Goal: Task Accomplishment & Management: Manage account settings

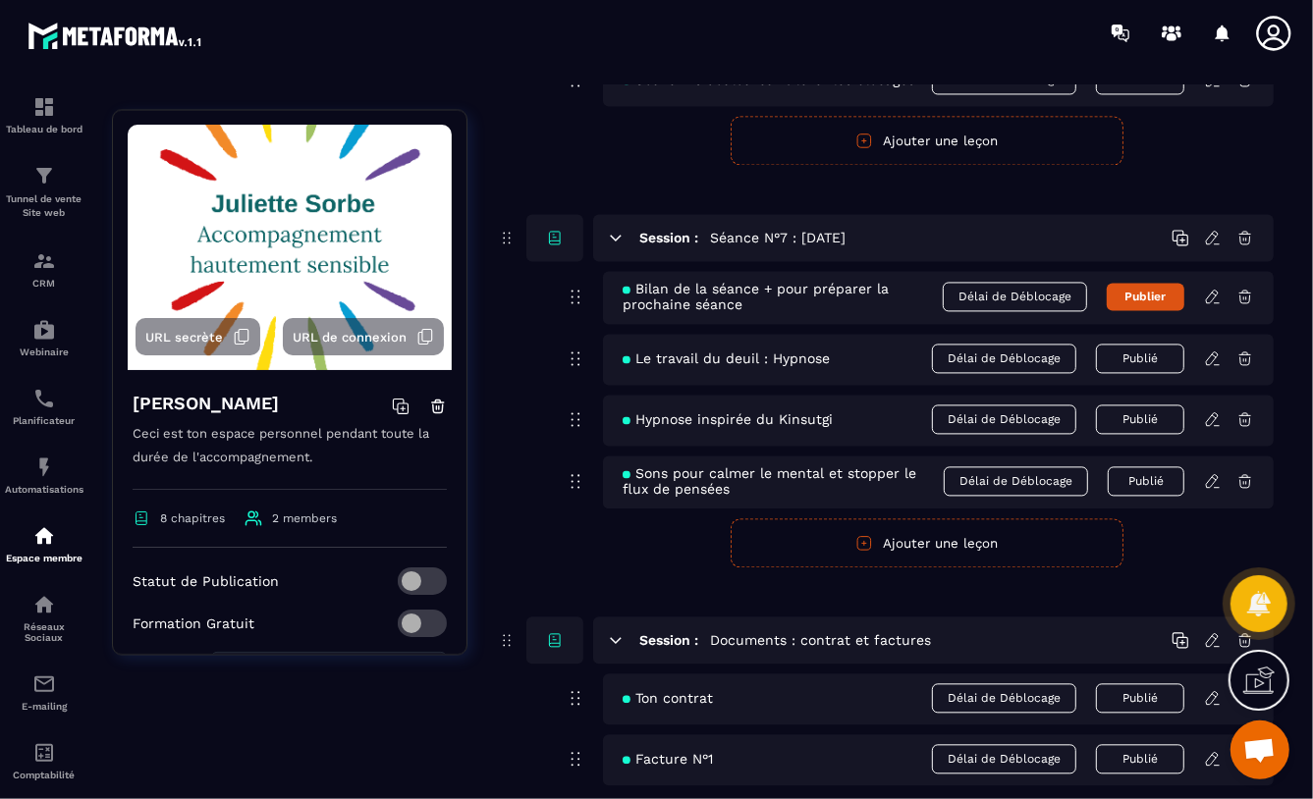
scroll to position [2558, 0]
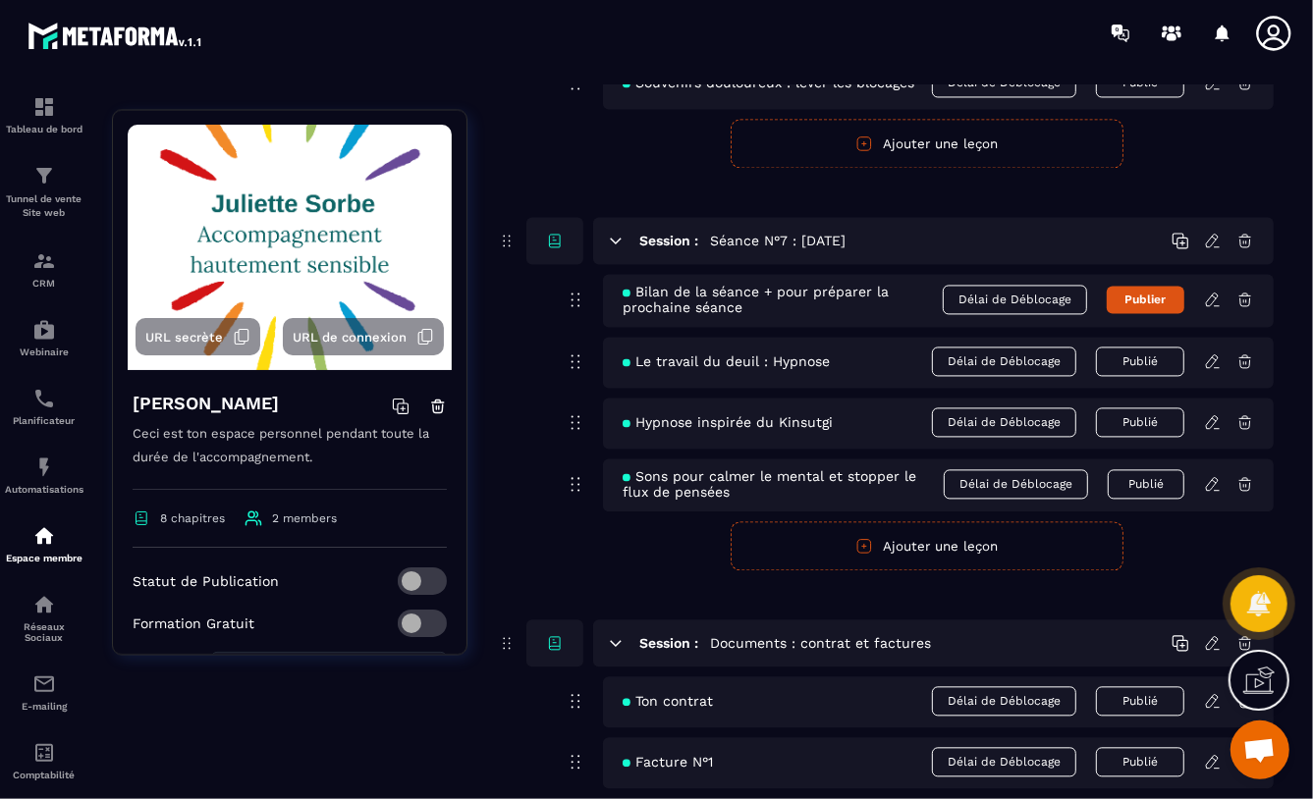
click at [777, 427] on span "Hypnose inspirée du Kinsutgi" at bounding box center [728, 422] width 210 height 16
click at [1209, 421] on icon at bounding box center [1213, 422] width 18 height 18
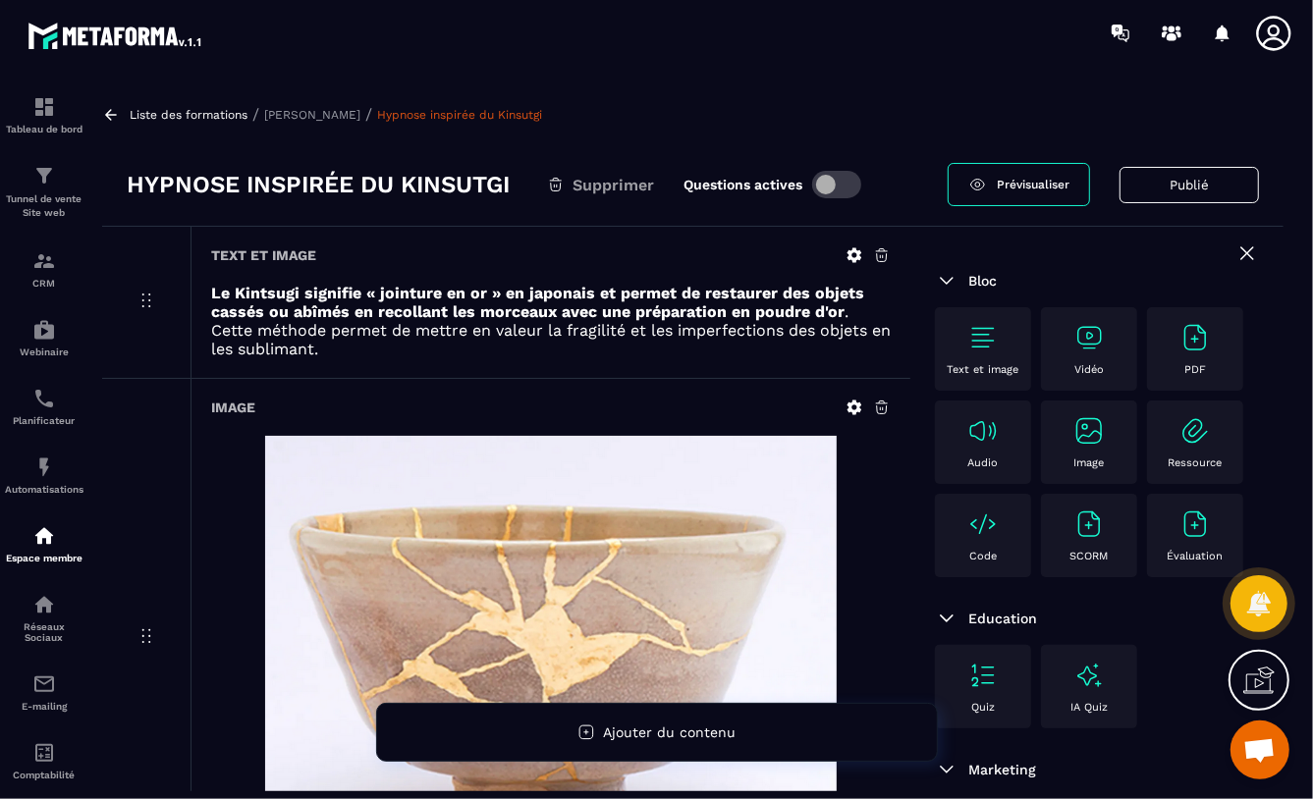
click at [454, 189] on h3 "Hypnose inspirée du Kinsutgi" at bounding box center [318, 184] width 383 height 31
click at [444, 183] on h3 "Hypnose inspirée du Kinsutgi" at bounding box center [318, 184] width 383 height 31
click at [851, 252] on icon at bounding box center [854, 255] width 15 height 15
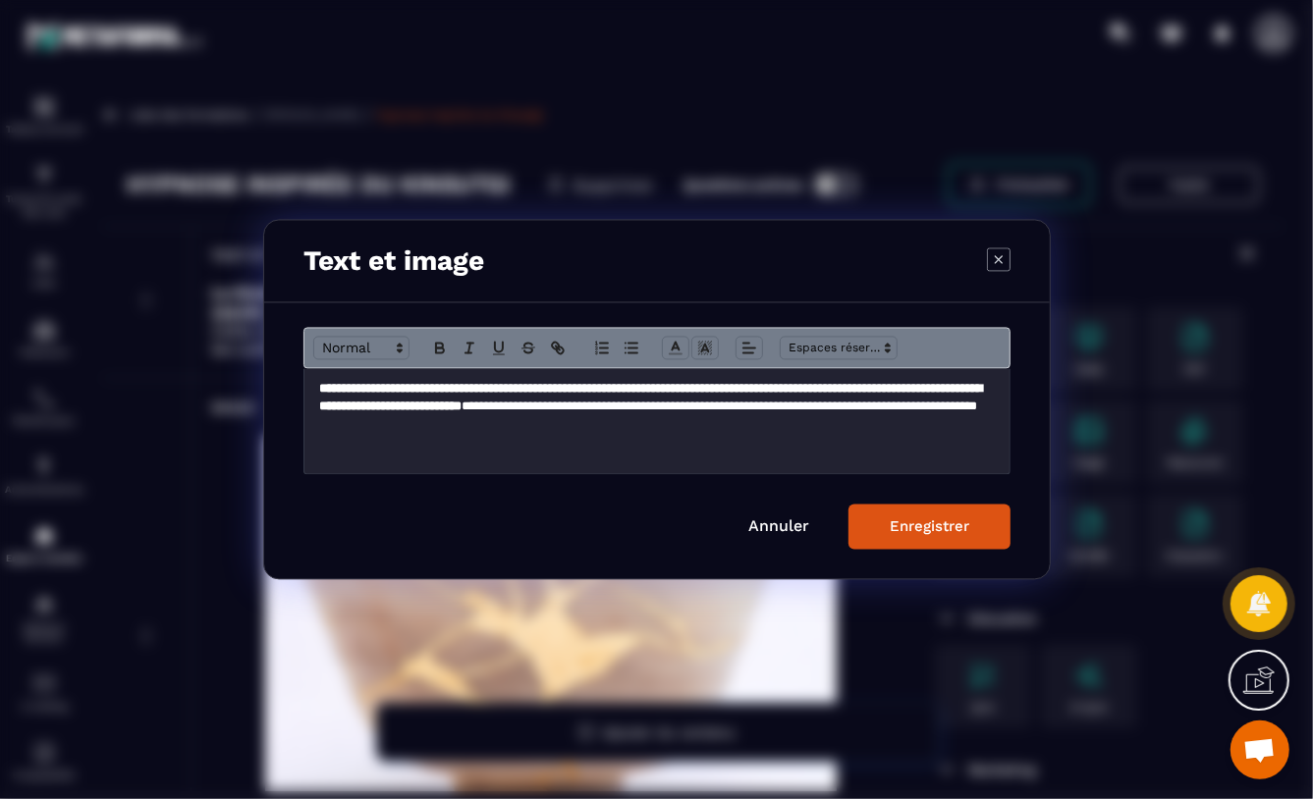
click at [905, 525] on div "Enregistrer" at bounding box center [930, 527] width 80 height 18
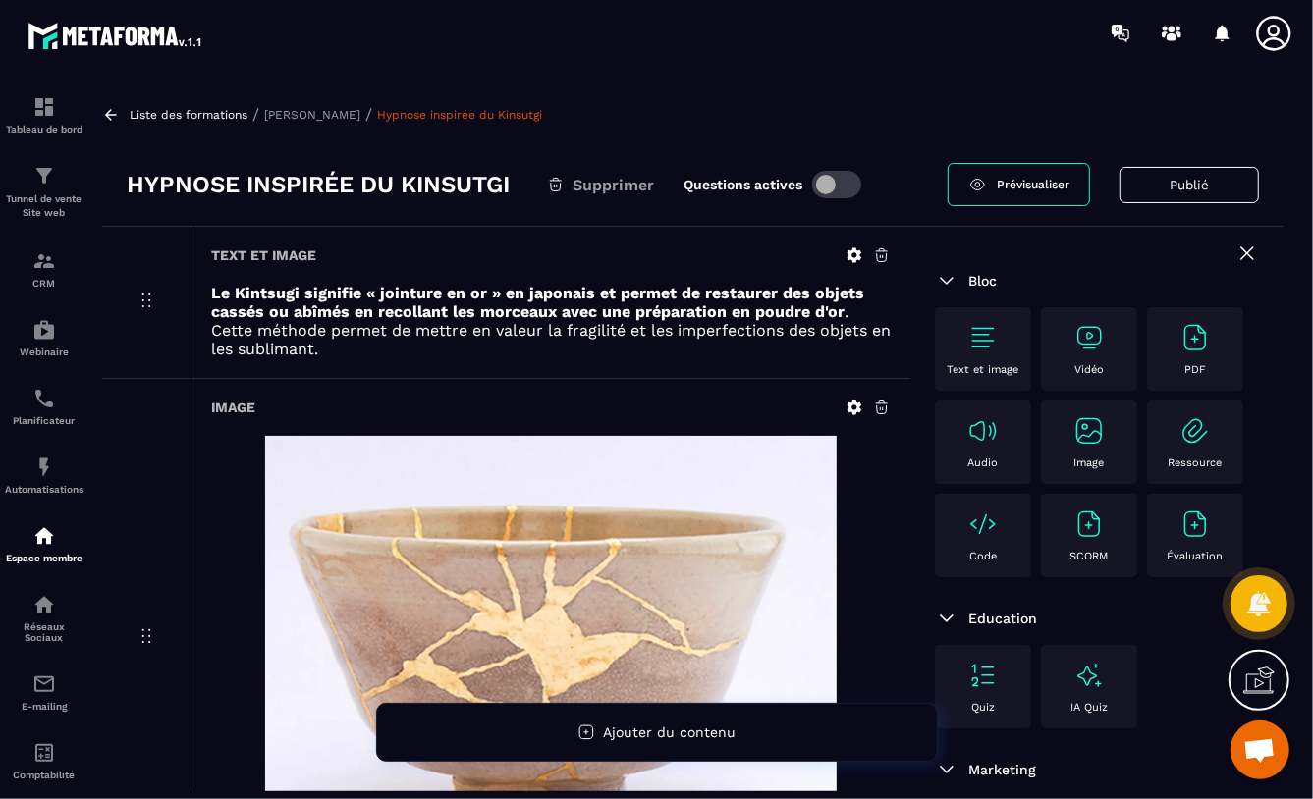
click at [307, 110] on p "[PERSON_NAME]" at bounding box center [312, 115] width 96 height 14
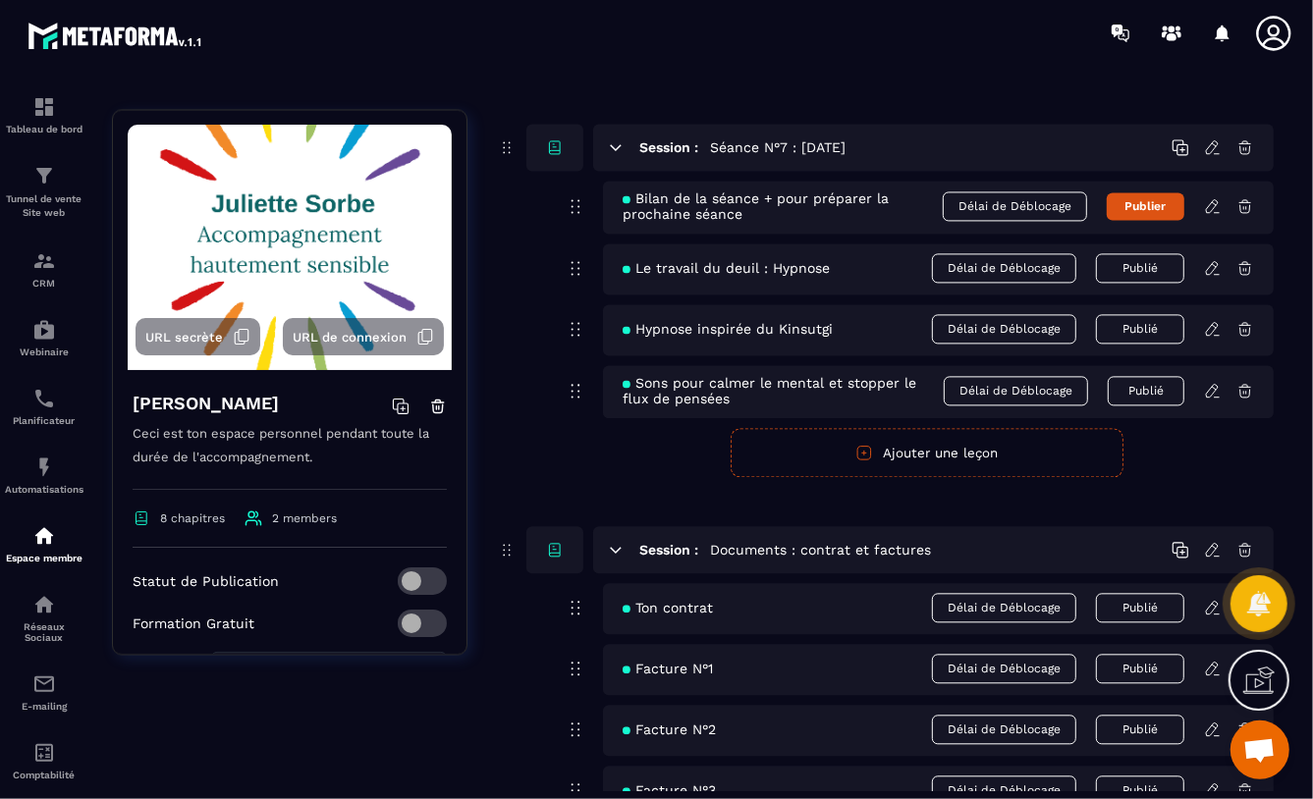
scroll to position [2636, 0]
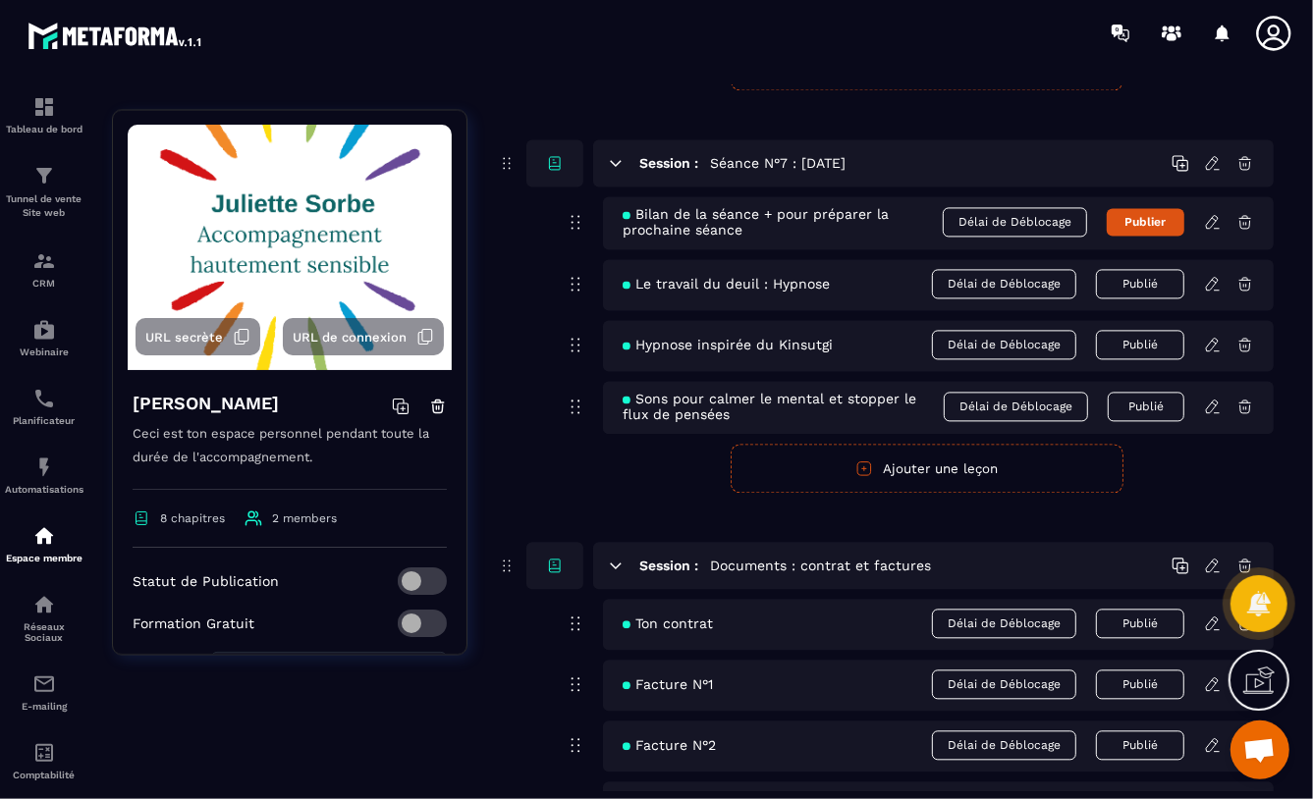
click at [797, 350] on span "Hypnose inspirée du Kinsutgi" at bounding box center [728, 345] width 210 height 16
click at [843, 345] on div "Hypnose inspirée du Kinsutgi Délai de Déblocage Publié" at bounding box center [938, 345] width 671 height 51
click at [836, 345] on div "Hypnose inspirée du Kinsutgi Délai de Déblocage Publié" at bounding box center [938, 345] width 671 height 51
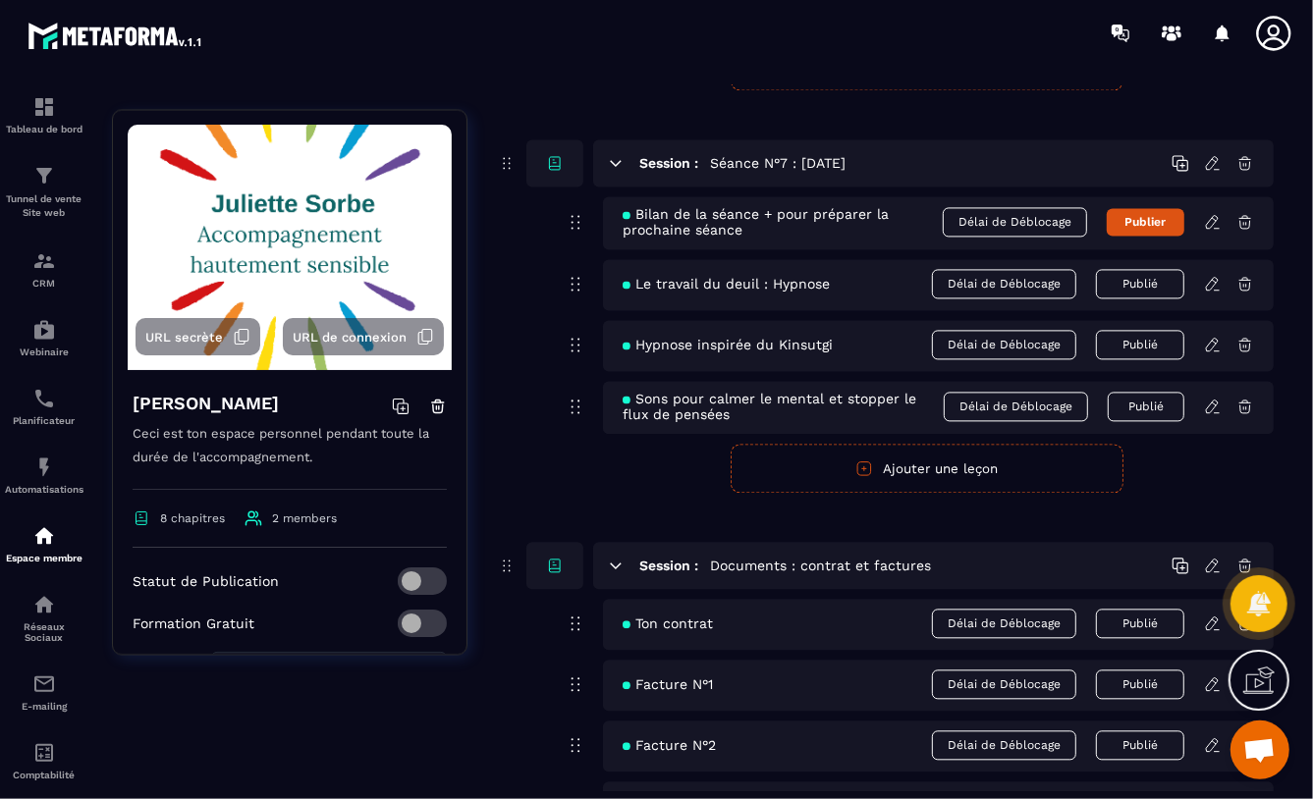
click at [837, 349] on div "Hypnose inspirée du Kinsutgi Délai de Déblocage Publié" at bounding box center [938, 345] width 671 height 51
click at [836, 349] on div "Hypnose inspirée du Kinsutgi Délai de Déblocage Publié" at bounding box center [938, 345] width 671 height 51
click at [823, 349] on span "Hypnose inspirée du Kinsutgi" at bounding box center [728, 345] width 210 height 16
click at [806, 347] on span "Hypnose inspirée du Kinsutgi" at bounding box center [728, 345] width 210 height 16
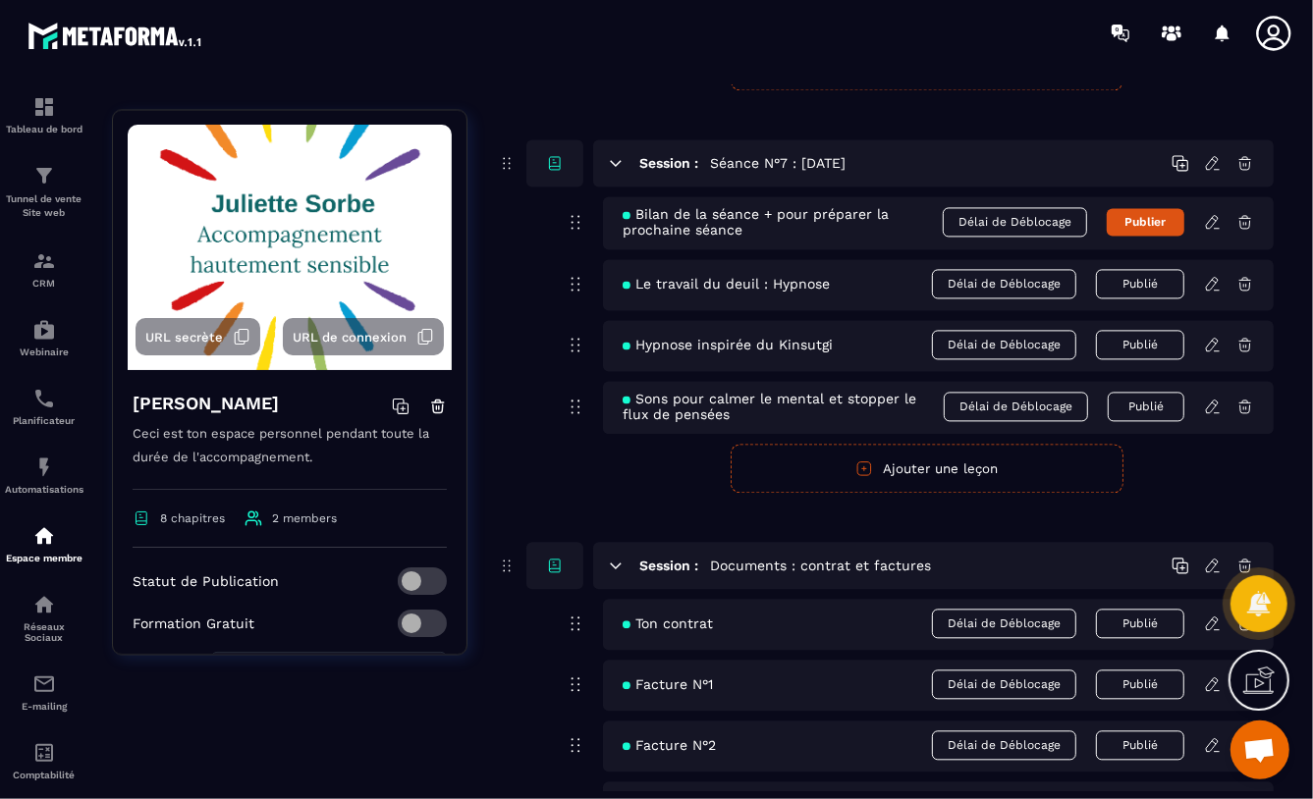
click at [806, 347] on span "Hypnose inspirée du Kinsutgi" at bounding box center [728, 345] width 210 height 16
click at [1213, 349] on icon at bounding box center [1212, 344] width 12 height 13
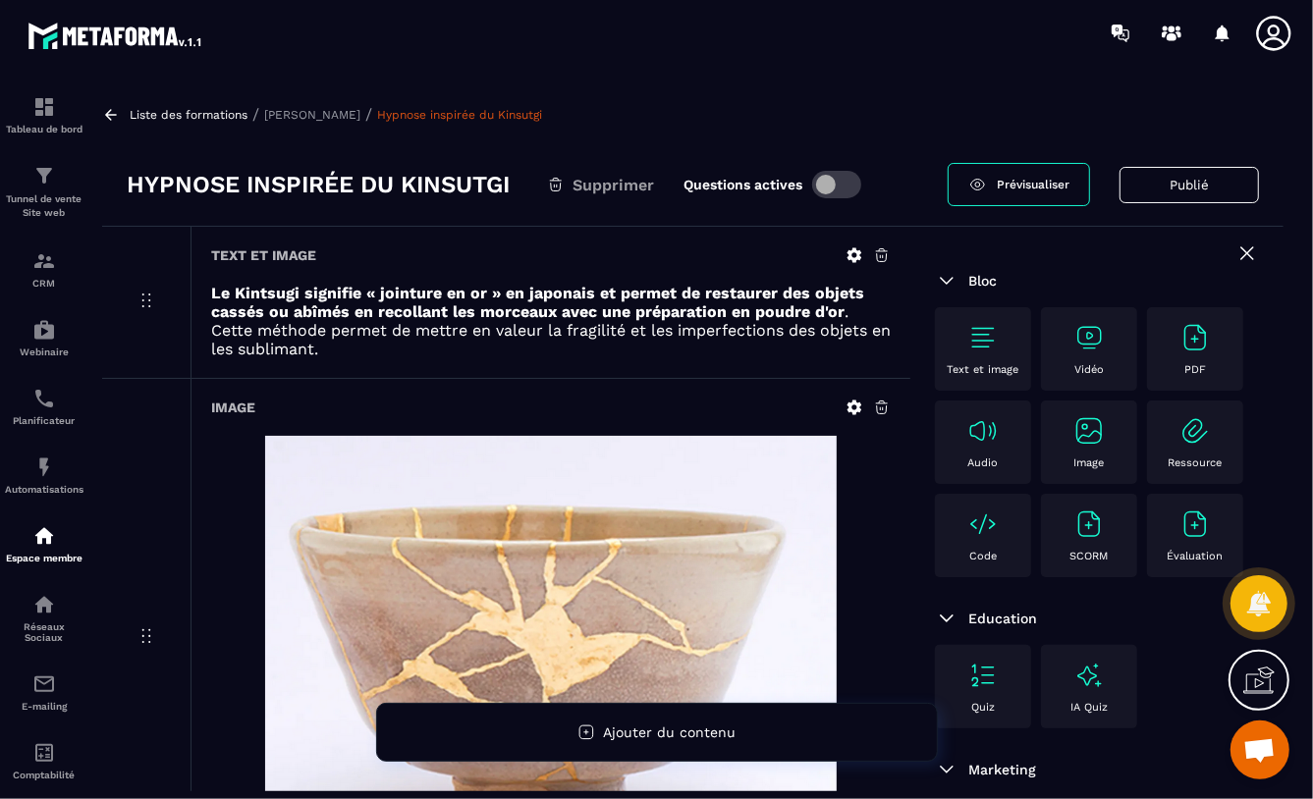
click at [127, 179] on h3 "Hypnose inspirée du Kinsutgi" at bounding box center [318, 184] width 383 height 31
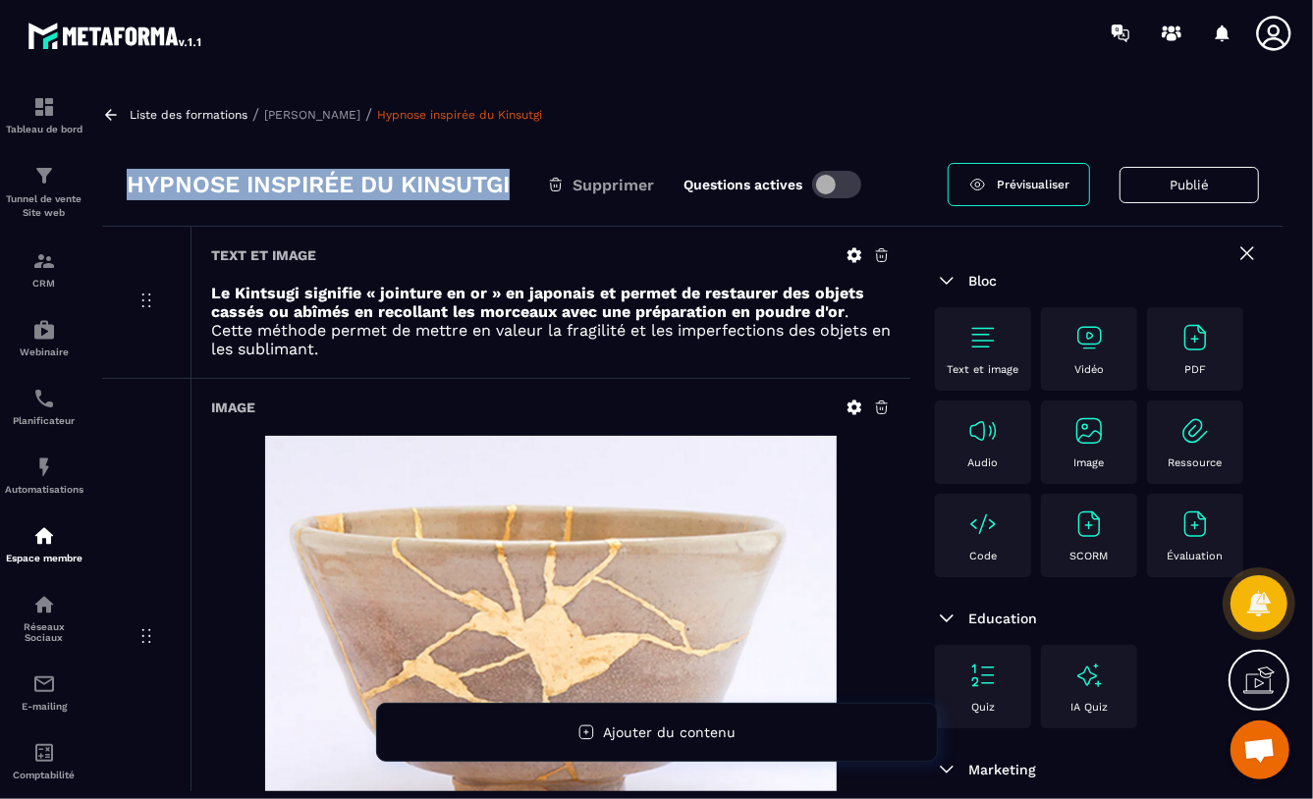
drag, startPoint x: 127, startPoint y: 182, endPoint x: 513, endPoint y: 186, distance: 385.9
click at [510, 186] on h3 "Hypnose inspirée du Kinsutgi" at bounding box center [318, 184] width 383 height 31
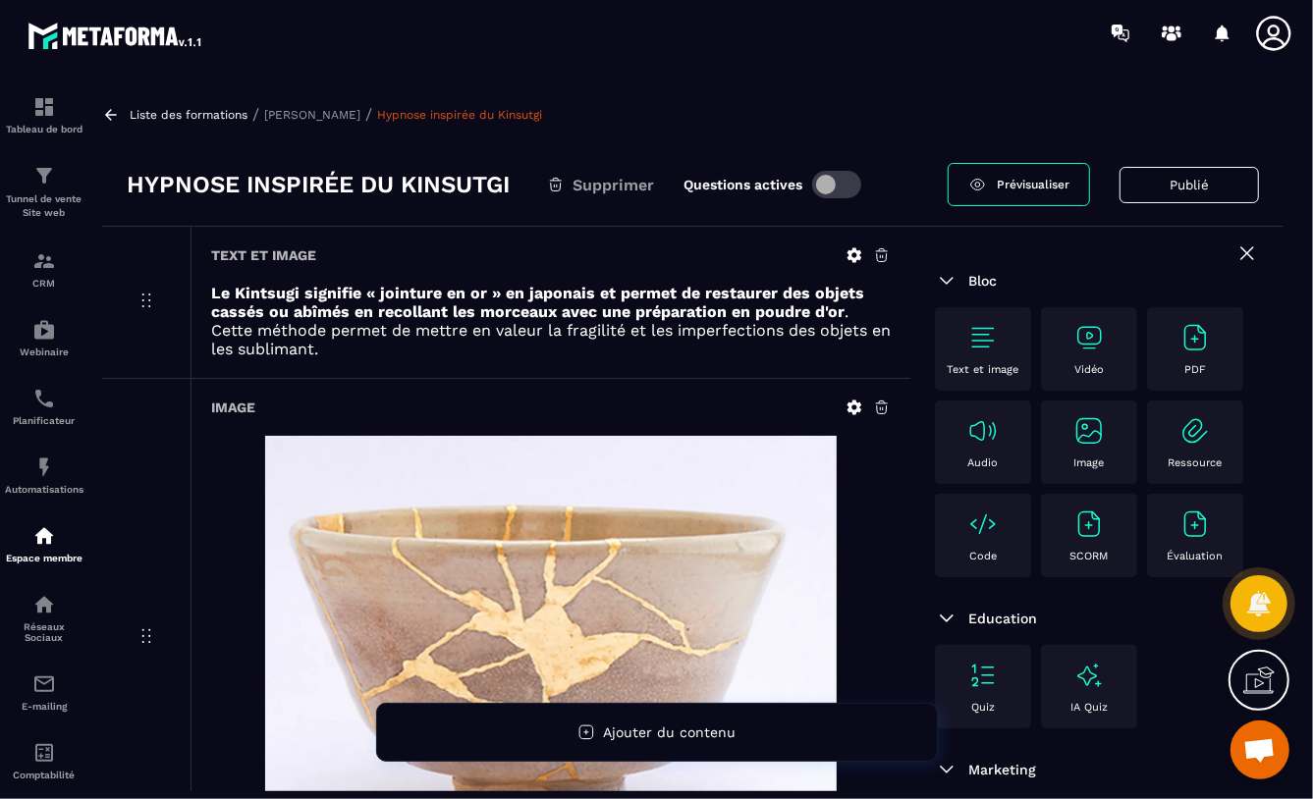
click at [518, 183] on div "Hypnose inspirée du Kinsutgi Supprimer Questions actives" at bounding box center [537, 184] width 821 height 31
click at [517, 183] on div "Hypnose inspirée du Kinsutgi Supprimer Questions actives" at bounding box center [537, 184] width 821 height 31
click at [518, 183] on div "Hypnose inspirée du Kinsutgi Supprimer Questions actives" at bounding box center [537, 184] width 821 height 31
click at [212, 292] on strong "Le Kintsugi signifie « jointure en or » en japonais et permet de restaurer des …" at bounding box center [537, 302] width 653 height 37
click at [313, 354] on p "Le Kintsugi signifie « jointure en or » en japonais et permet de restaurer des …" at bounding box center [551, 321] width 680 height 75
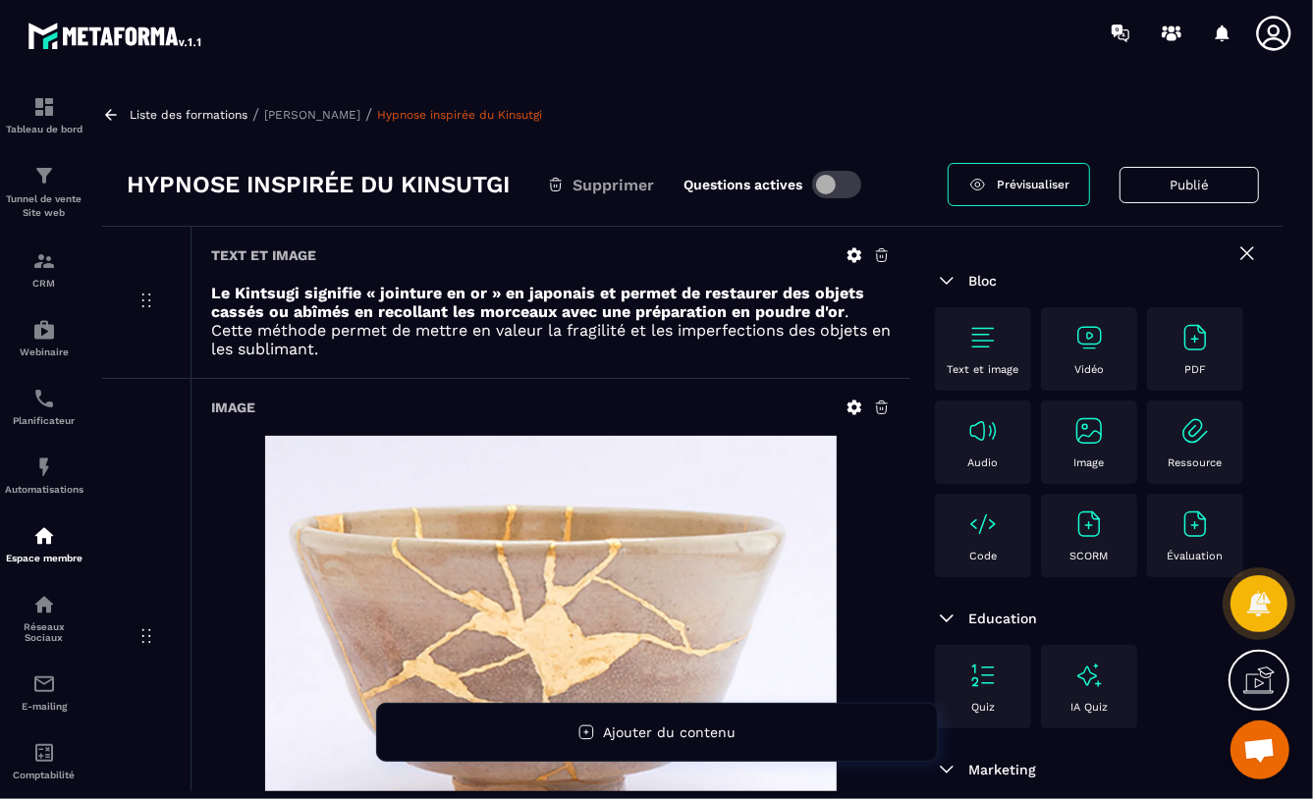
click at [297, 350] on p "Le Kintsugi signifie « jointure en or » en japonais et permet de restaurer des …" at bounding box center [551, 321] width 680 height 75
click at [304, 317] on strong "Le Kintsugi signifie « jointure en or » en japonais et permet de restaurer des …" at bounding box center [537, 302] width 653 height 37
click at [849, 253] on icon at bounding box center [854, 255] width 15 height 15
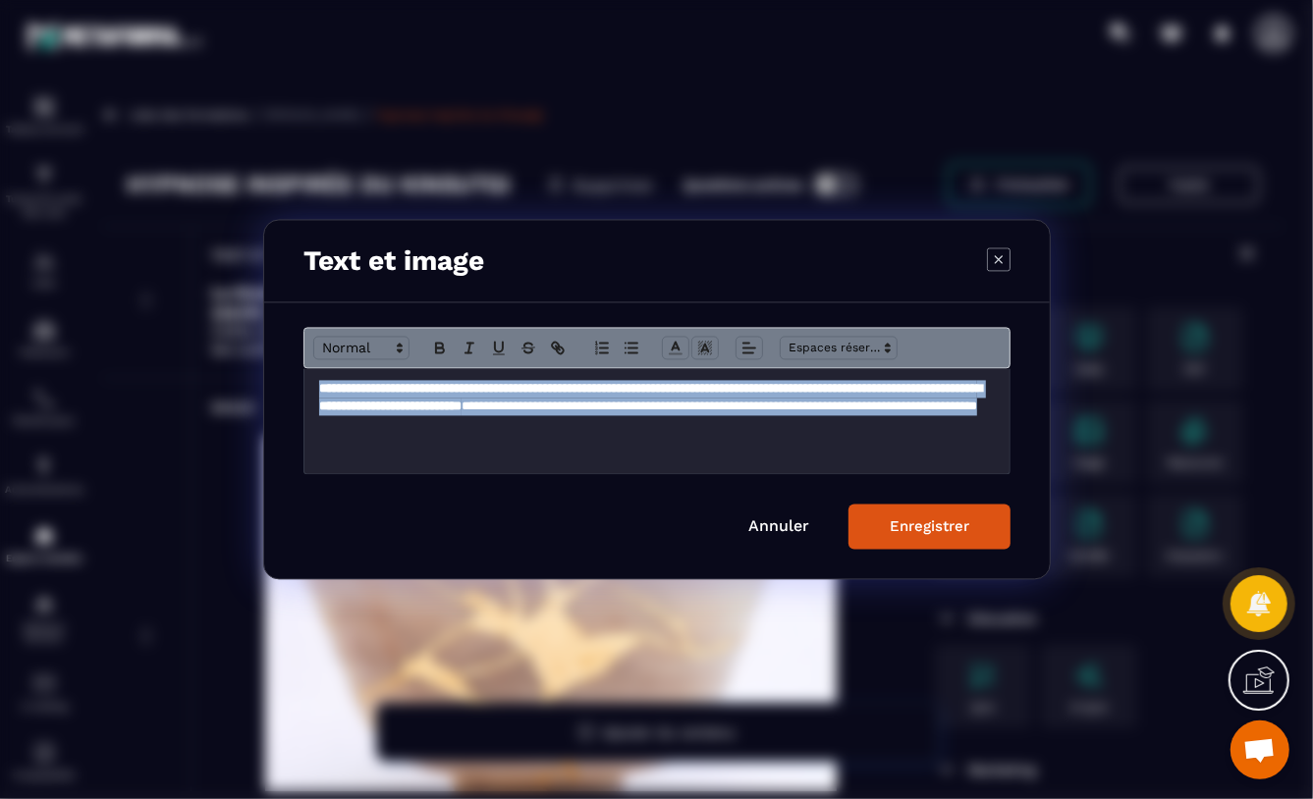
drag, startPoint x: 688, startPoint y: 431, endPoint x: 310, endPoint y: 394, distance: 379.9
click at [310, 394] on div "**********" at bounding box center [656, 421] width 705 height 105
copy p "**********"
drag, startPoint x: 938, startPoint y: 522, endPoint x: 908, endPoint y: 510, distance: 32.1
click at [936, 521] on div "Enregistrer" at bounding box center [930, 527] width 80 height 18
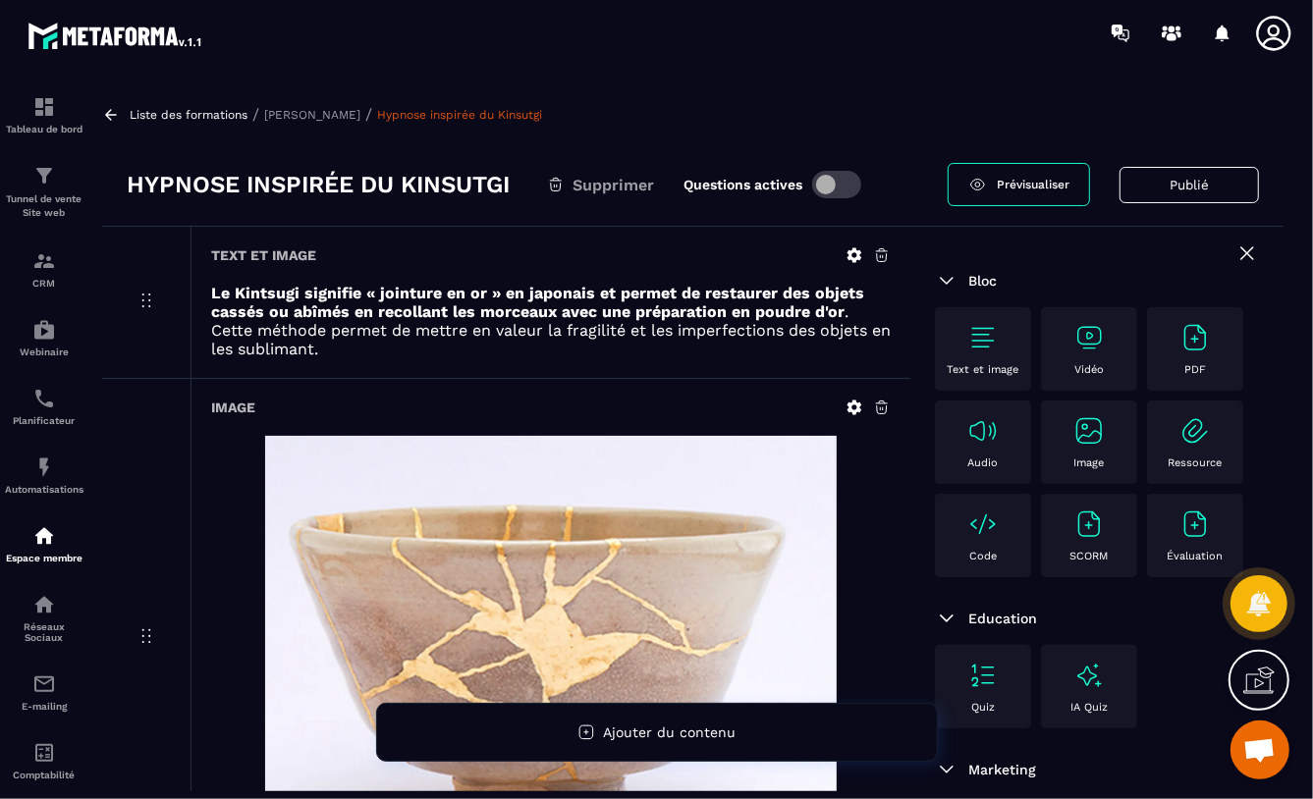
click at [379, 111] on link "Hypnose inspirée du Kinsutgi" at bounding box center [459, 115] width 165 height 14
click at [311, 111] on p "[PERSON_NAME]" at bounding box center [312, 115] width 96 height 14
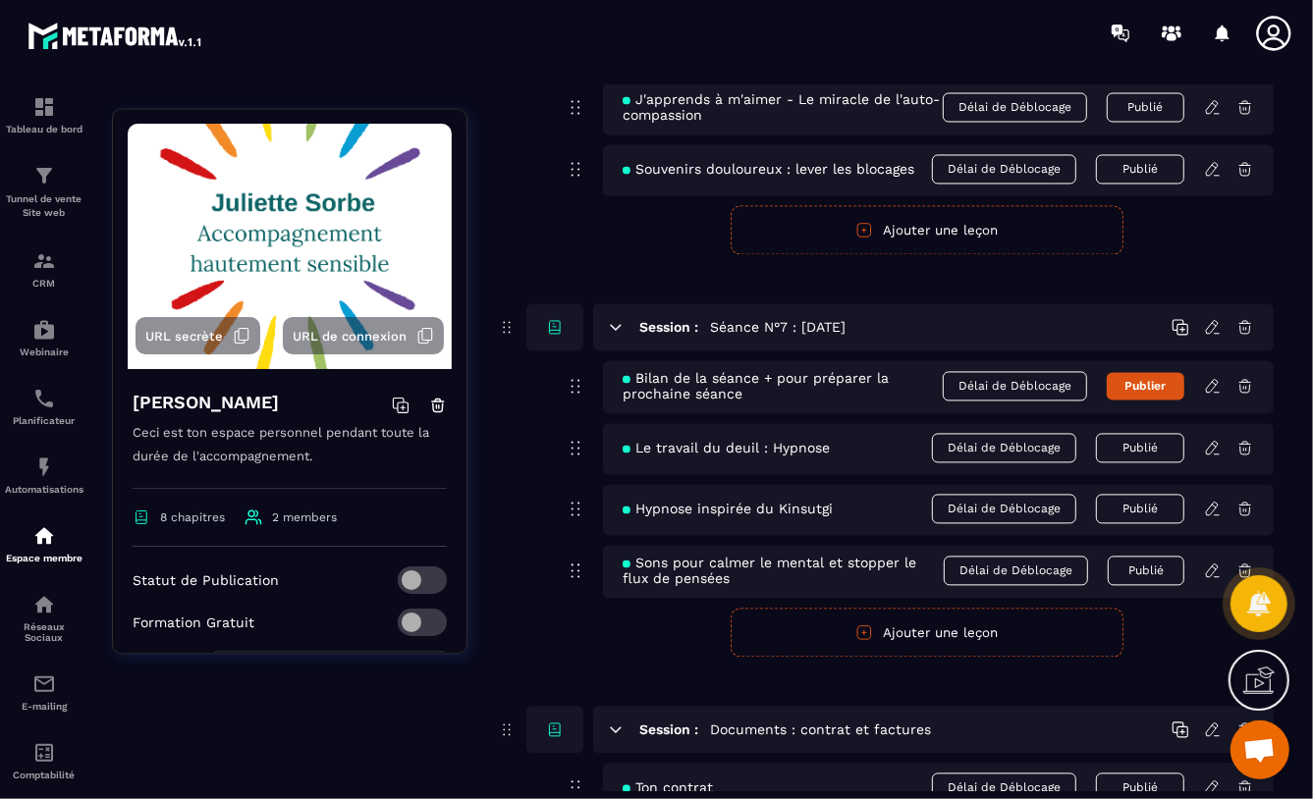
scroll to position [2508, 0]
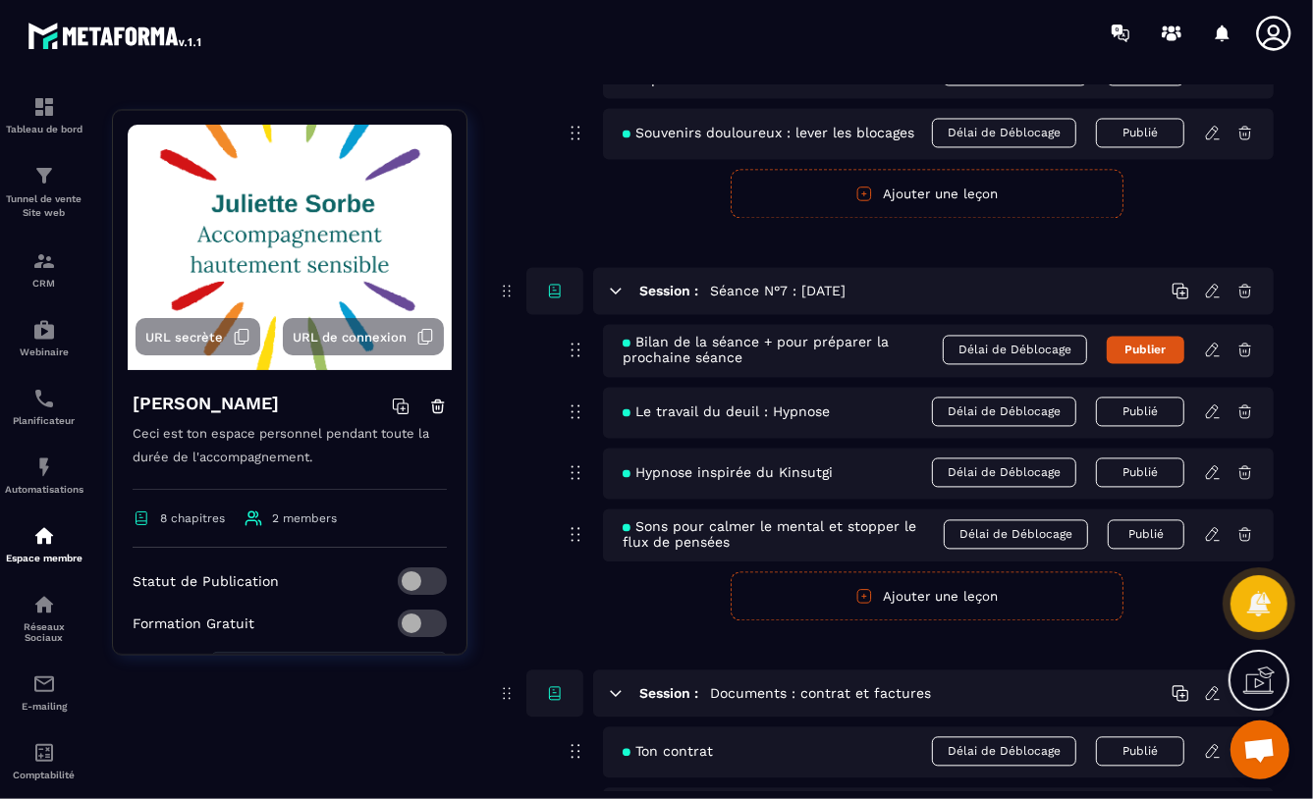
click at [579, 474] on icon at bounding box center [576, 473] width 24 height 24
click at [636, 478] on span "Hypnose inspirée du Kinsutgi" at bounding box center [728, 472] width 210 height 16
click at [781, 478] on span "Hypnose inspirée du Kinsutgi" at bounding box center [728, 472] width 210 height 16
click at [868, 479] on div "Hypnose inspirée du Kinsutgi Délai de Déblocage Publié" at bounding box center [938, 473] width 671 height 51
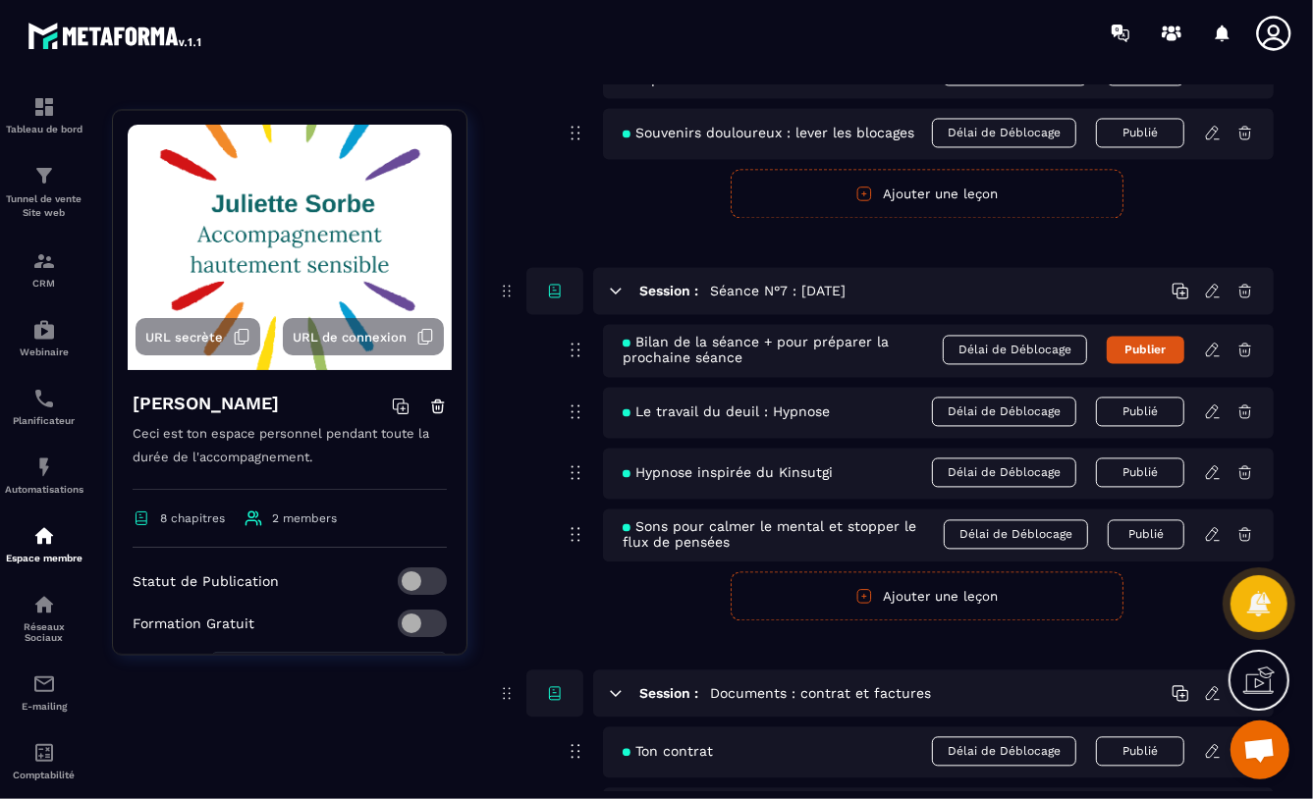
click at [852, 477] on div "Hypnose inspirée du Kinsutgi Délai de Déblocage Publié" at bounding box center [938, 473] width 671 height 51
click at [509, 289] on icon at bounding box center [507, 291] width 20 height 24
click at [1209, 292] on icon at bounding box center [1212, 290] width 12 height 13
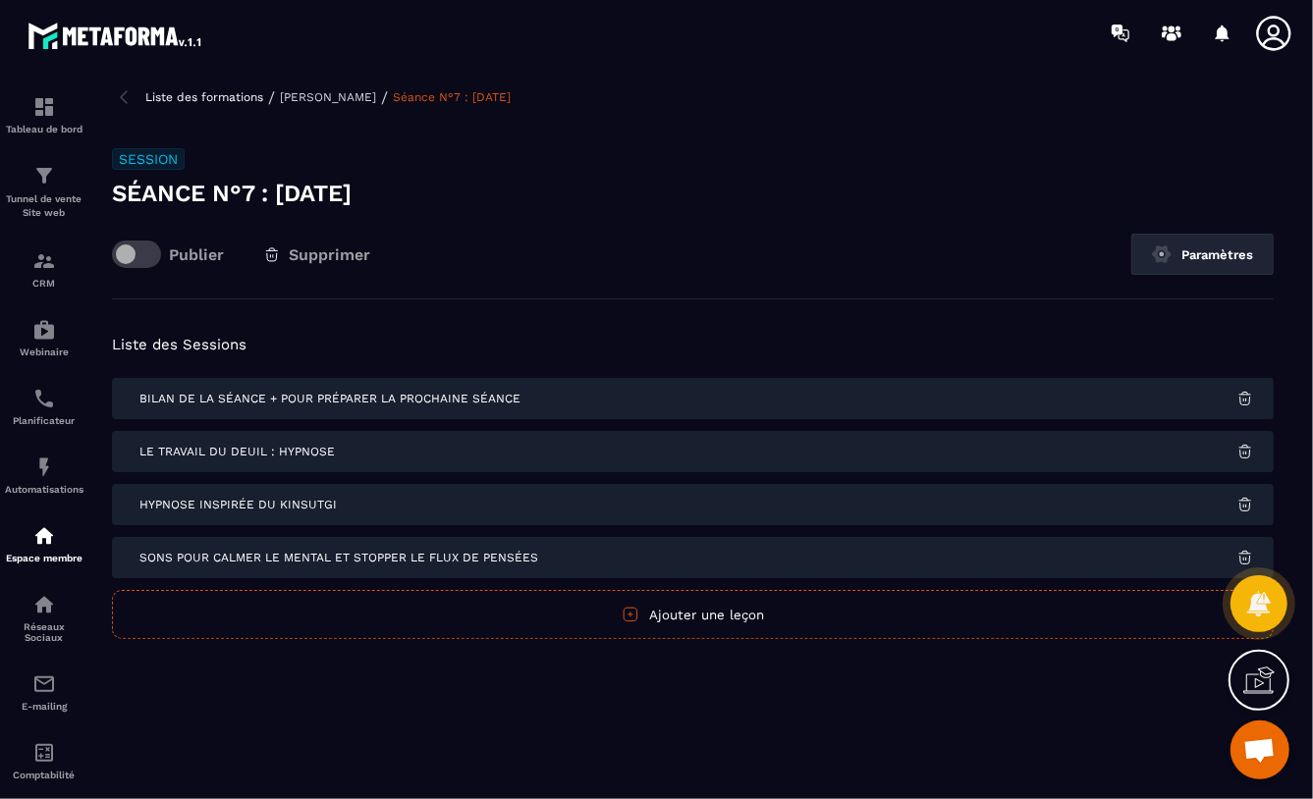
click at [295, 506] on span "Hypnose inspirée du Kinsutgi" at bounding box center [237, 505] width 197 height 14
click at [352, 506] on div "Hypnose inspirée du Kinsutgi" at bounding box center [693, 504] width 1162 height 41
click at [1153, 253] on img at bounding box center [1162, 255] width 20 height 20
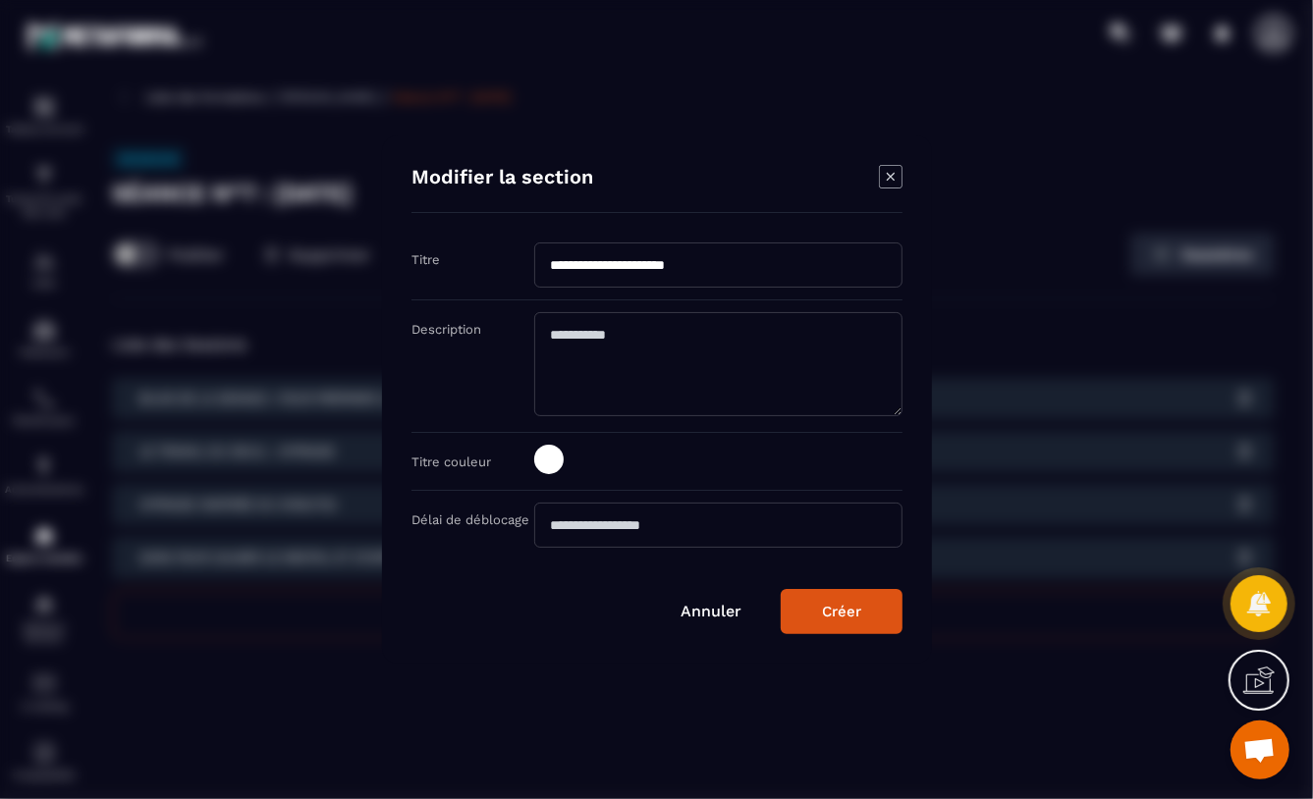
click at [697, 606] on link "Annuler" at bounding box center [711, 611] width 61 height 19
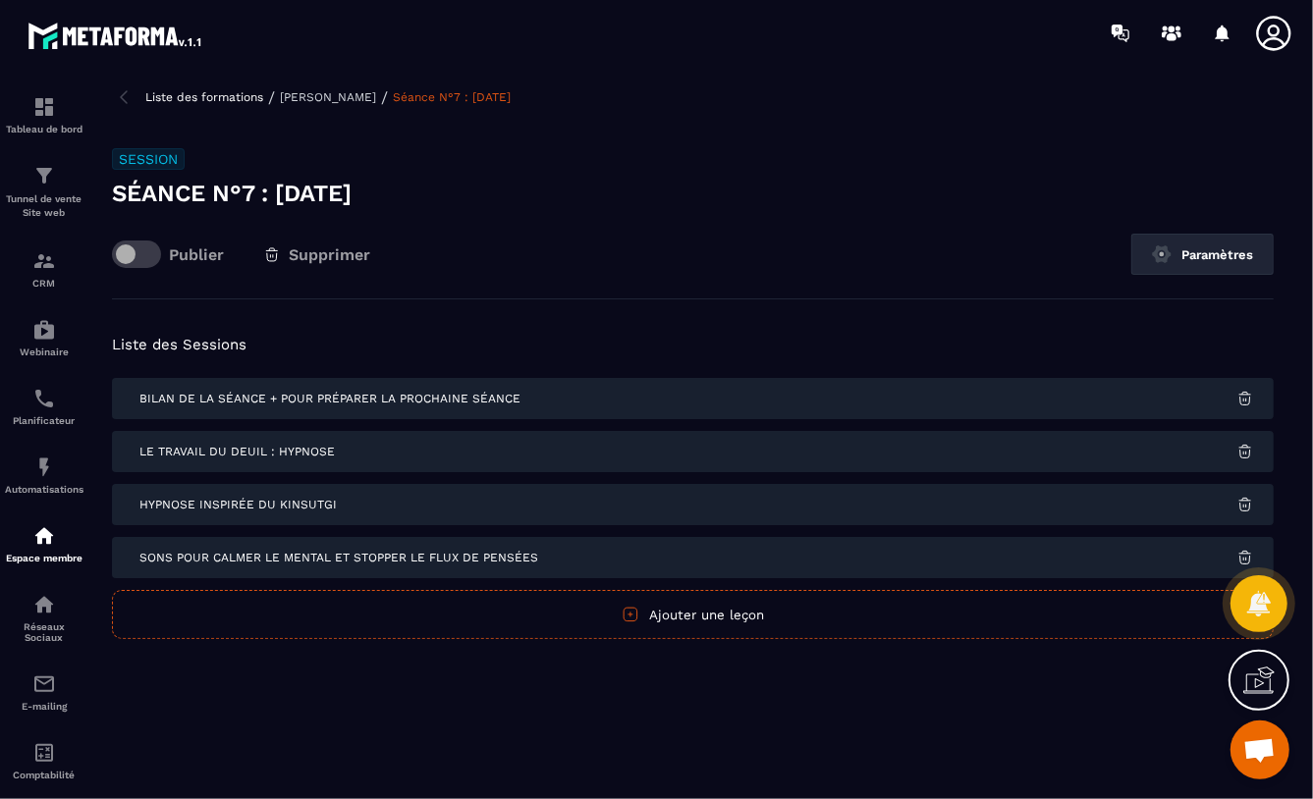
click at [215, 506] on span "Hypnose inspirée du Kinsutgi" at bounding box center [237, 505] width 197 height 14
click at [387, 510] on div "Hypnose inspirée du Kinsutgi" at bounding box center [693, 504] width 1162 height 41
click at [259, 501] on span "Hypnose inspirée du Kinsutgi" at bounding box center [237, 505] width 197 height 14
click at [220, 509] on span "Hypnose inspirée du Kinsutgi" at bounding box center [237, 505] width 197 height 14
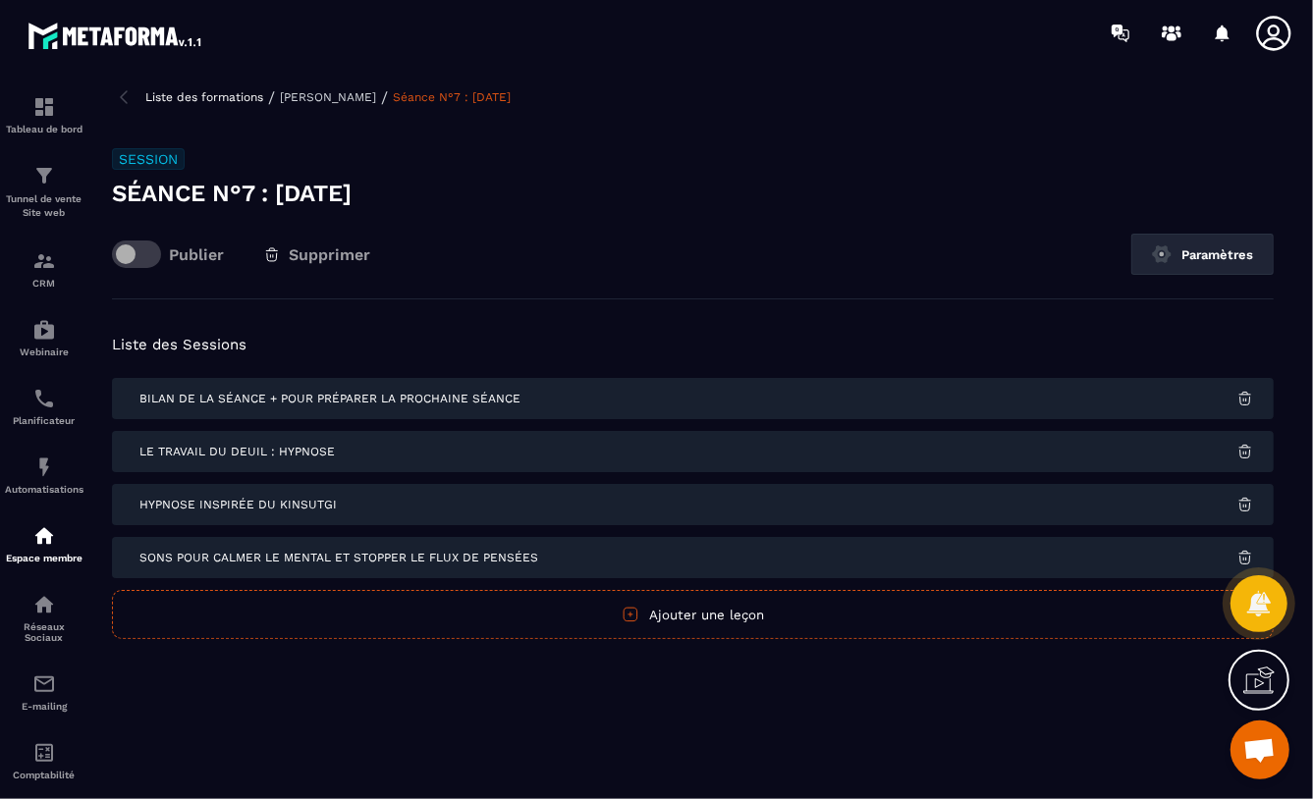
click at [220, 509] on span "Hypnose inspirée du Kinsutgi" at bounding box center [237, 505] width 197 height 14
click at [1261, 598] on icon at bounding box center [1258, 603] width 25 height 27
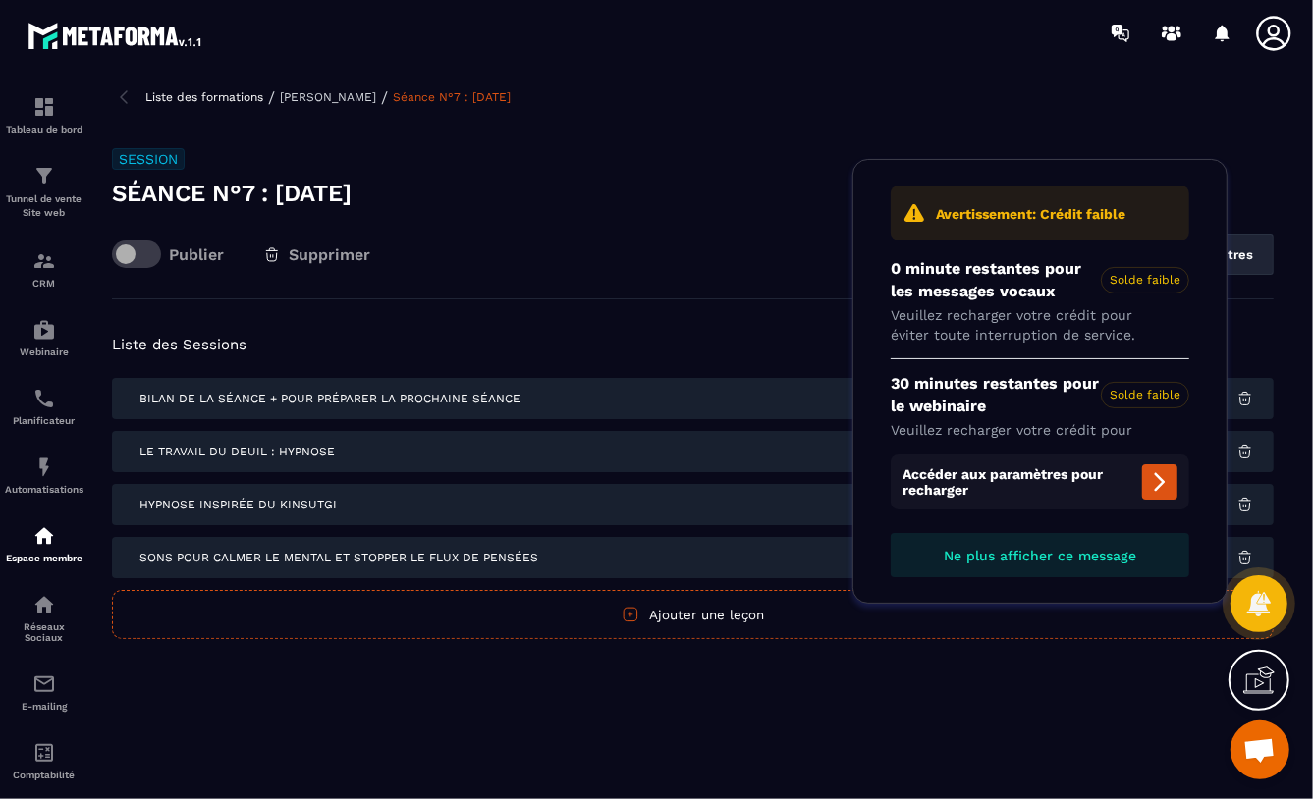
click at [980, 701] on div "Liste des formations / [PERSON_NAME] / Séance N°7 : [DATE] Session Séance N°7 :…" at bounding box center [692, 438] width 1201 height 706
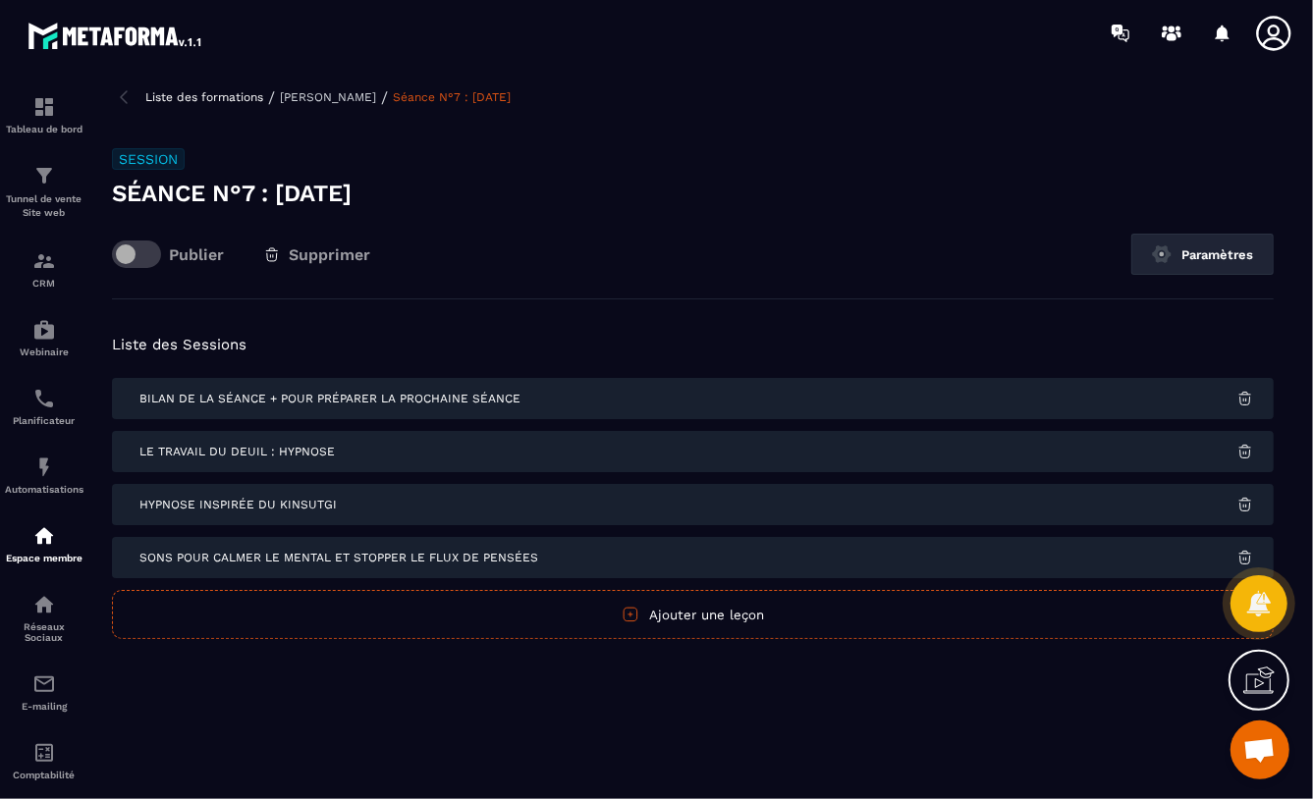
click at [1255, 675] on icon at bounding box center [1258, 685] width 30 height 20
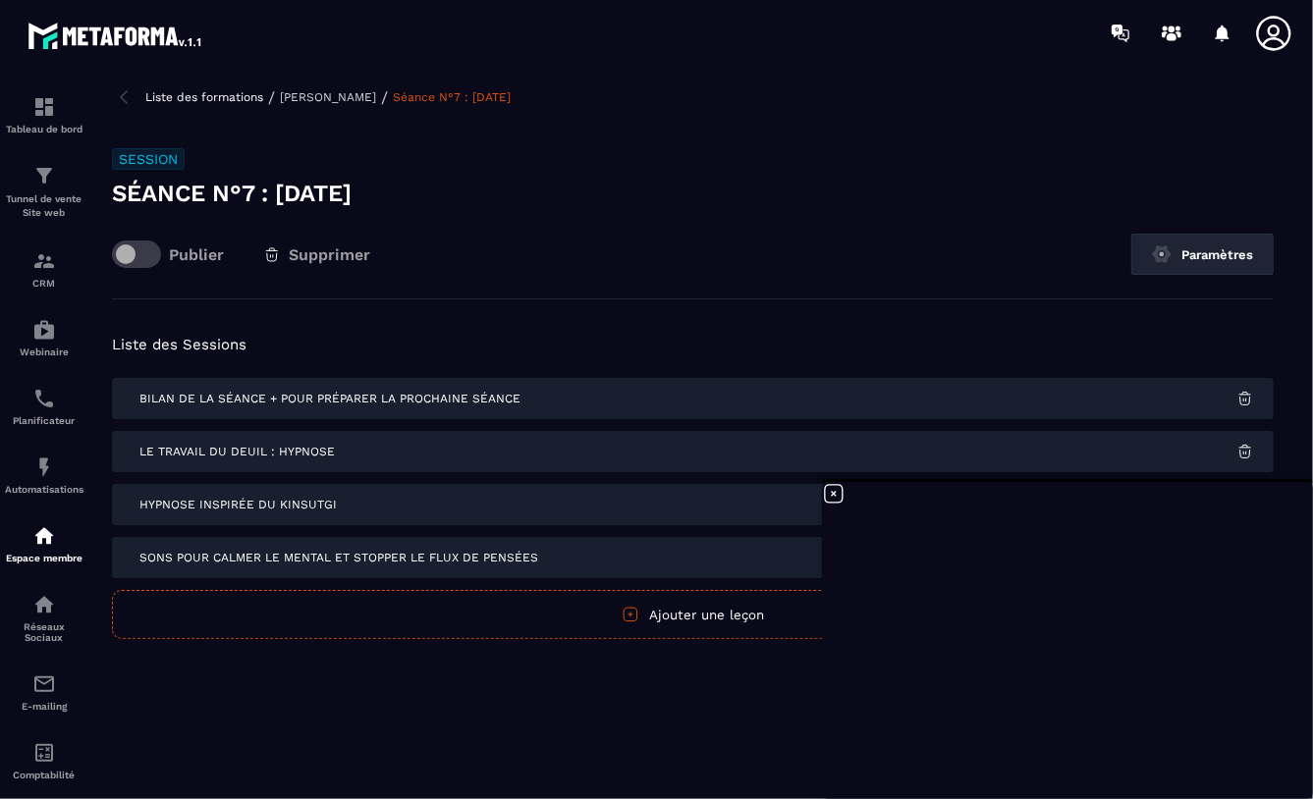
click at [835, 493] on icon at bounding box center [834, 494] width 18 height 18
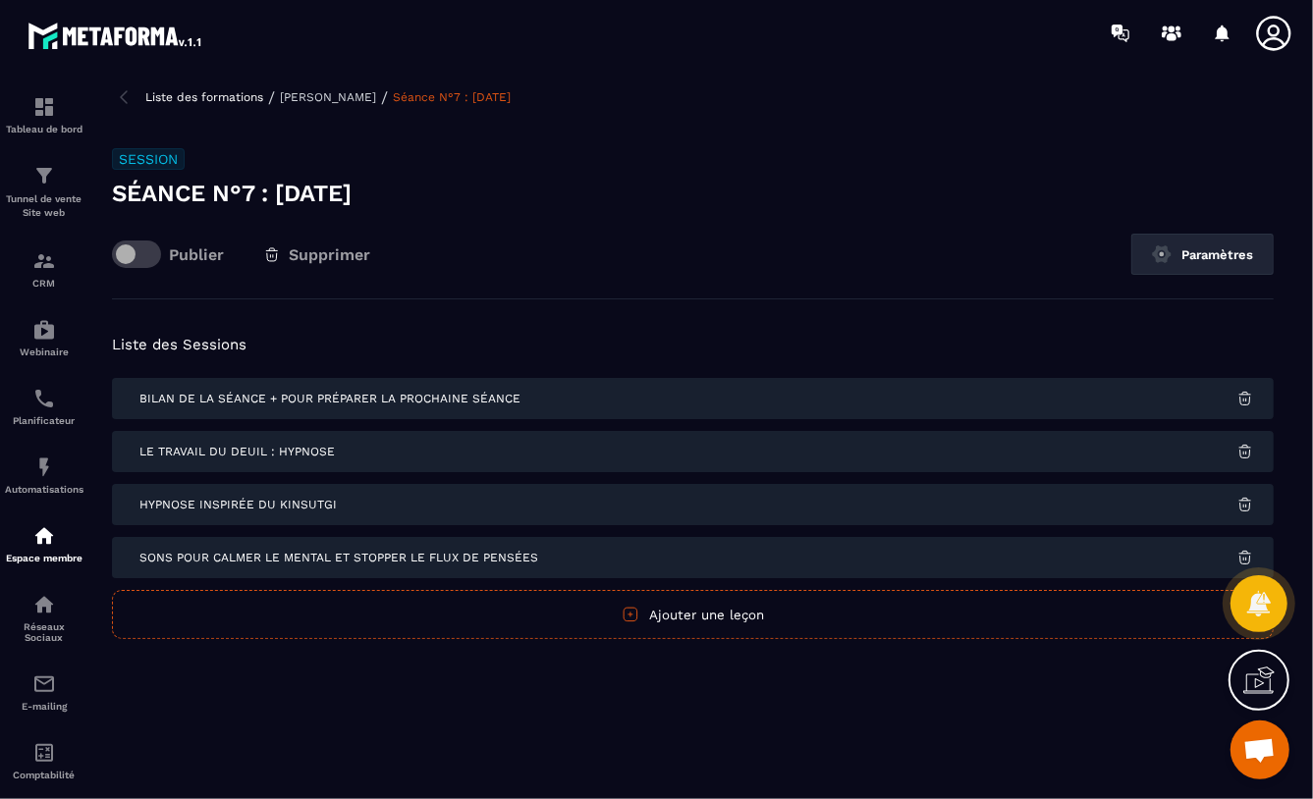
click at [1243, 501] on img at bounding box center [1245, 505] width 18 height 18
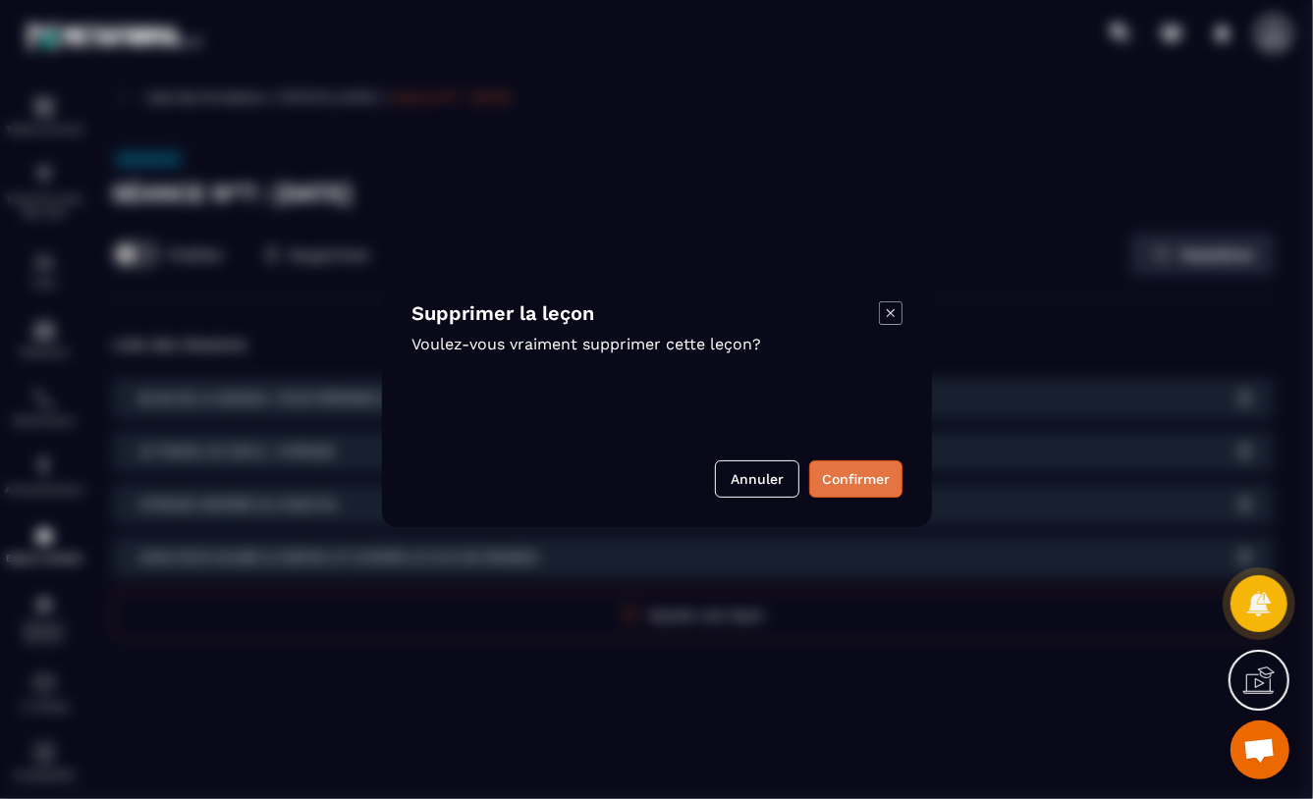
click at [853, 480] on button "Confirmer" at bounding box center [855, 479] width 93 height 37
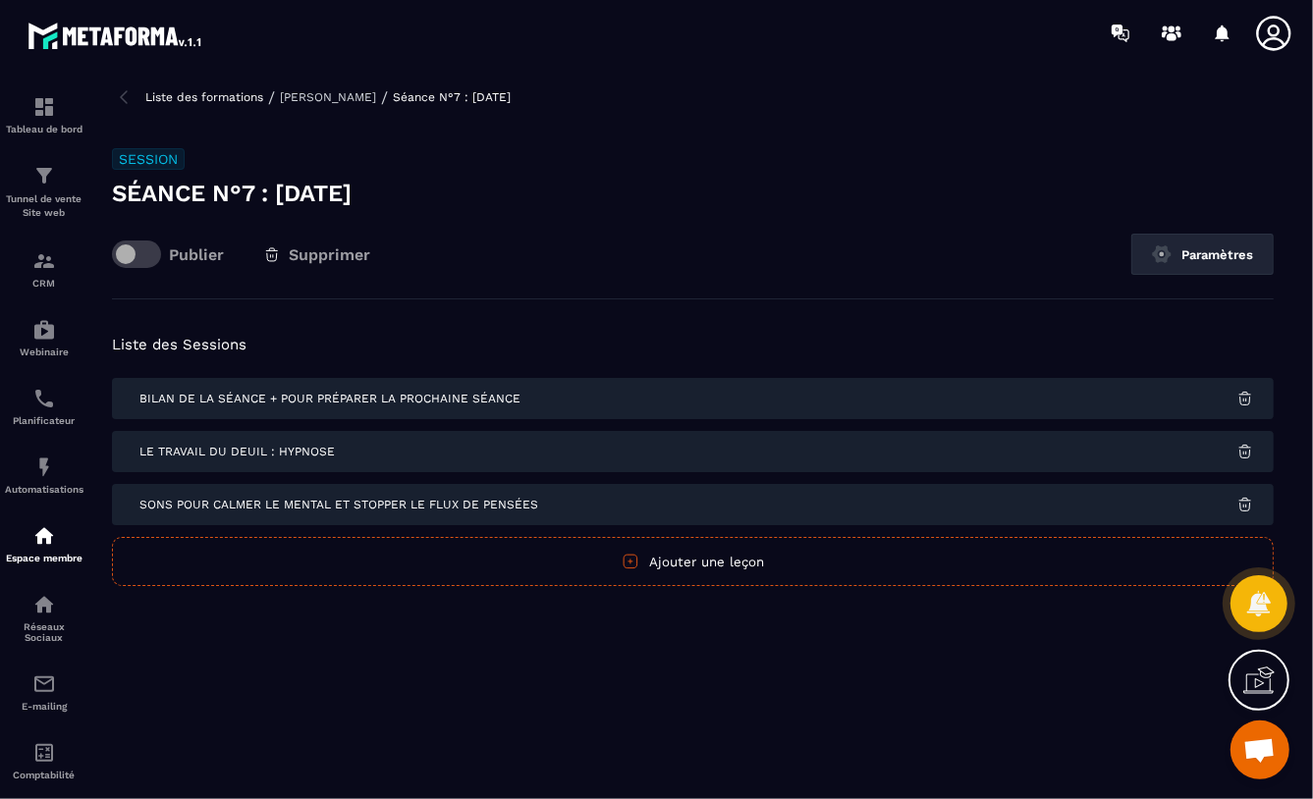
click at [420, 93] on link "Séance N°7 : [DATE]" at bounding box center [452, 97] width 118 height 14
click at [719, 557] on button "Ajouter une leçon" at bounding box center [693, 561] width 1162 height 49
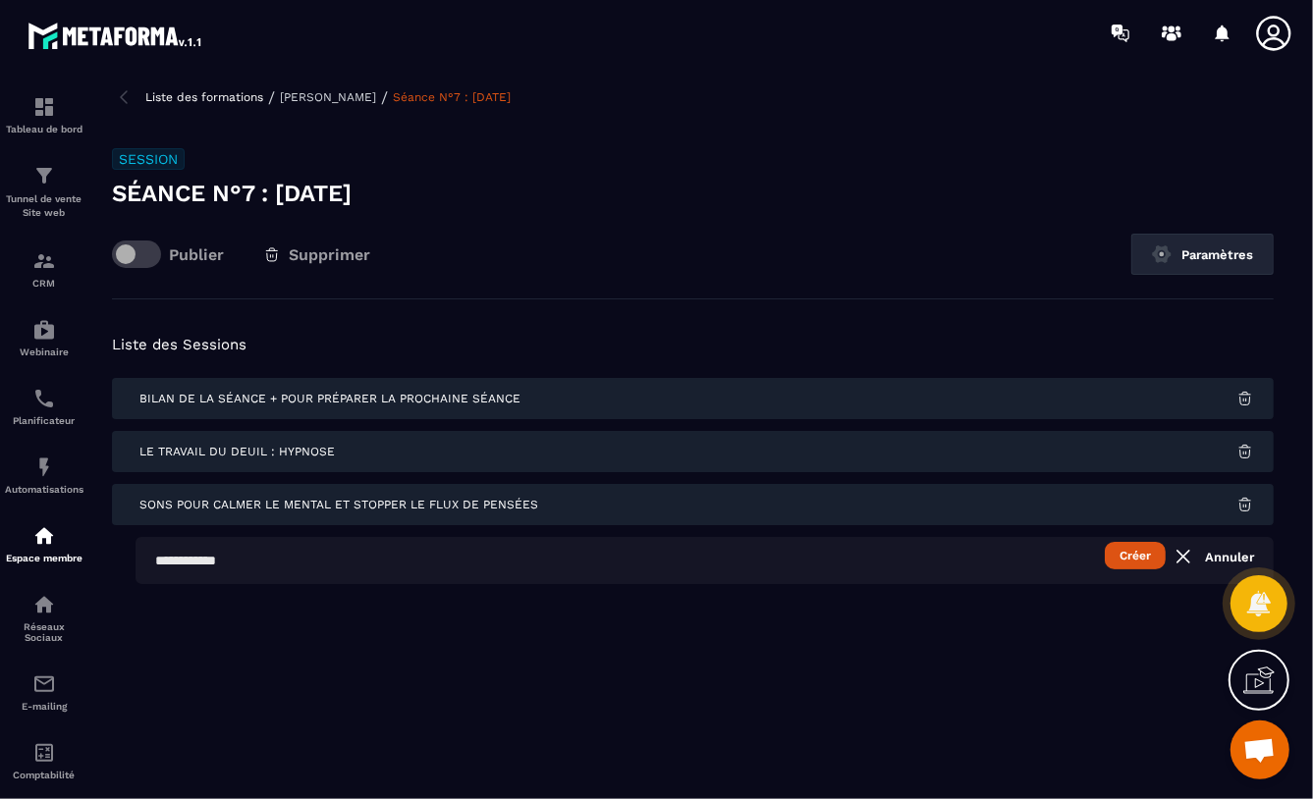
click at [156, 560] on input "text" at bounding box center [705, 560] width 1138 height 47
type input "**********"
click at [1146, 558] on button "Créer" at bounding box center [1135, 555] width 61 height 27
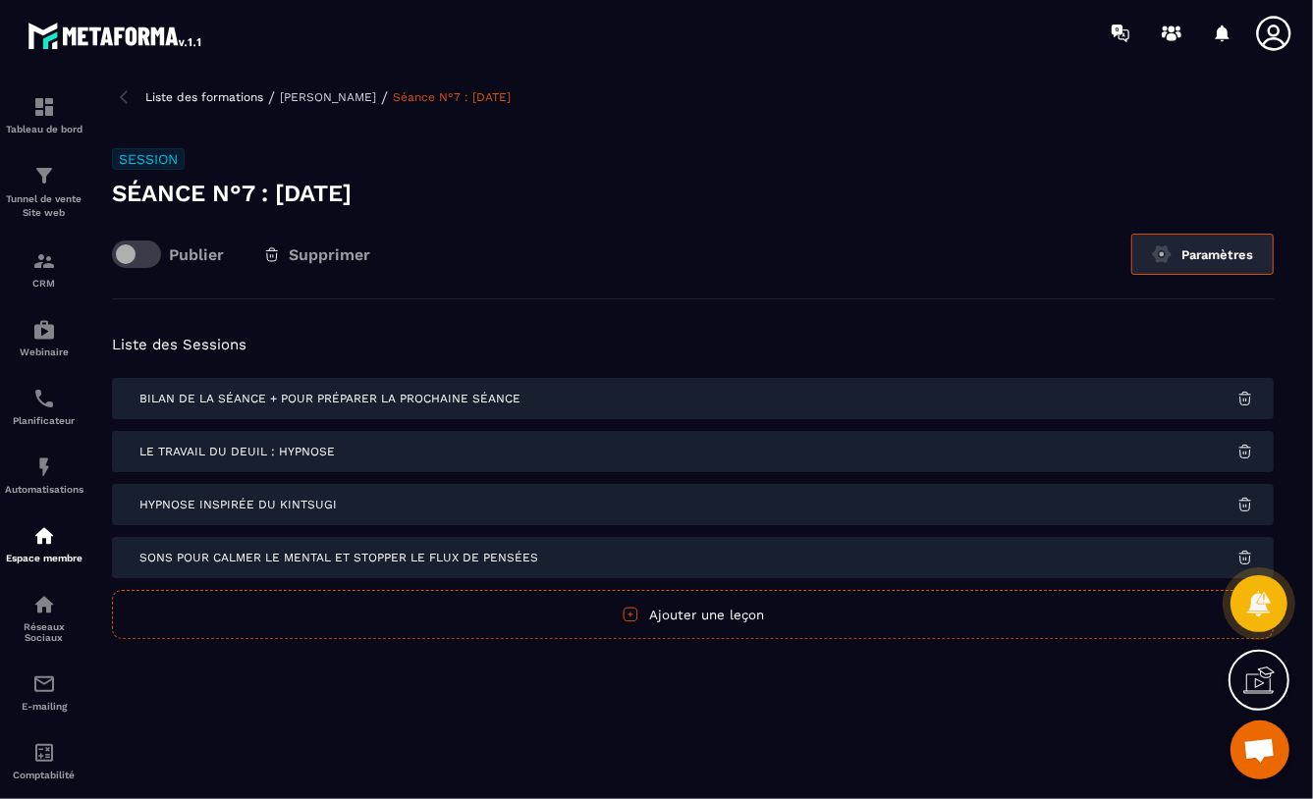
click at [1206, 249] on button "Paramètres" at bounding box center [1202, 254] width 142 height 41
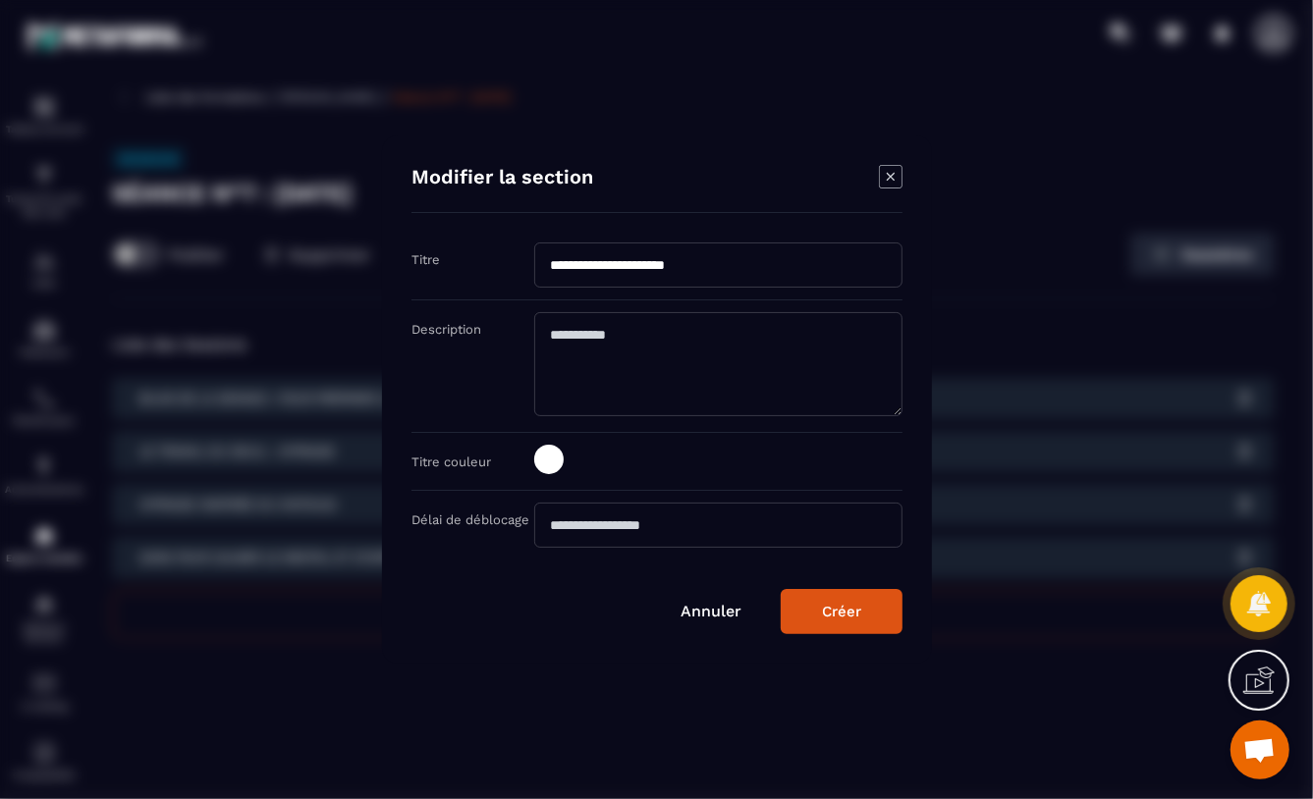
click at [1066, 193] on div "Modal window" at bounding box center [656, 399] width 1313 height 799
click at [723, 616] on link "Annuler" at bounding box center [711, 611] width 61 height 19
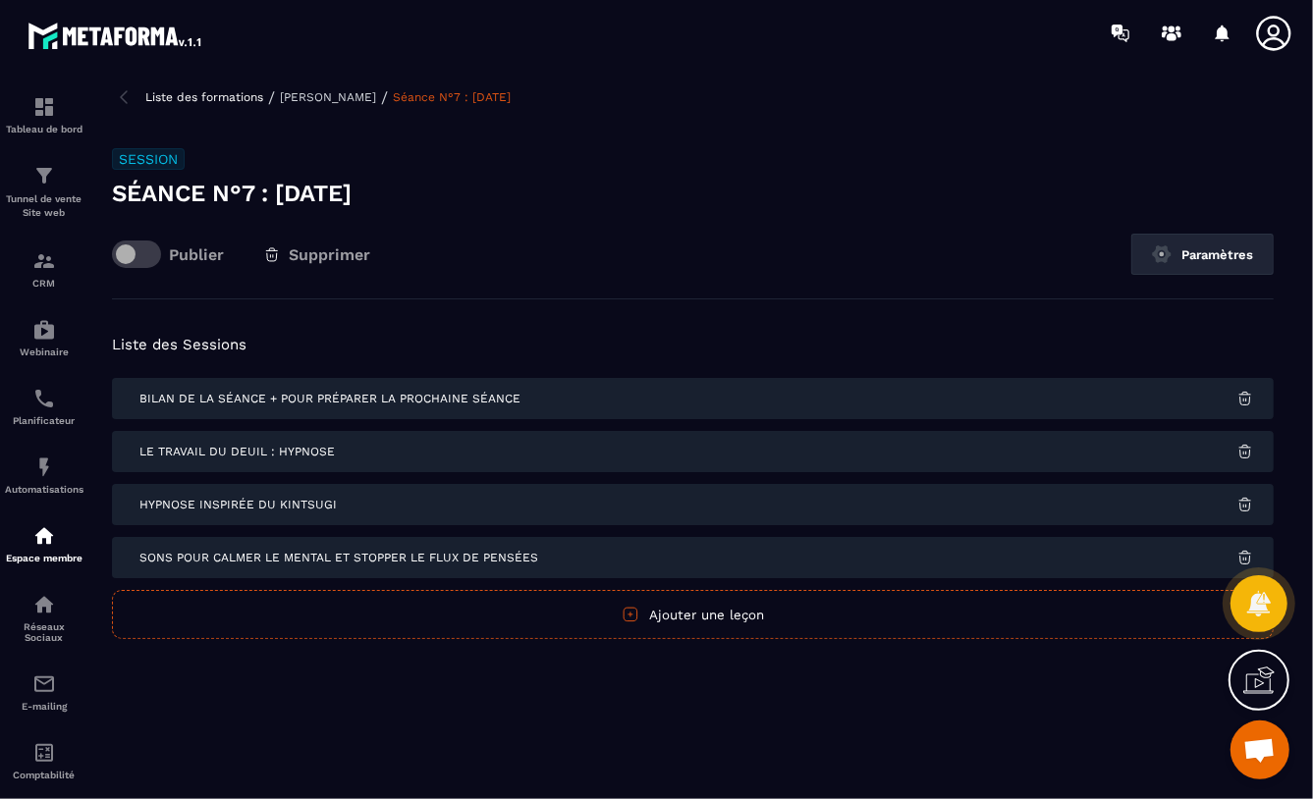
click at [271, 510] on span "Hypnose inspirée du Kintsugi" at bounding box center [237, 505] width 197 height 14
click at [1200, 257] on button "Paramètres" at bounding box center [1202, 254] width 142 height 41
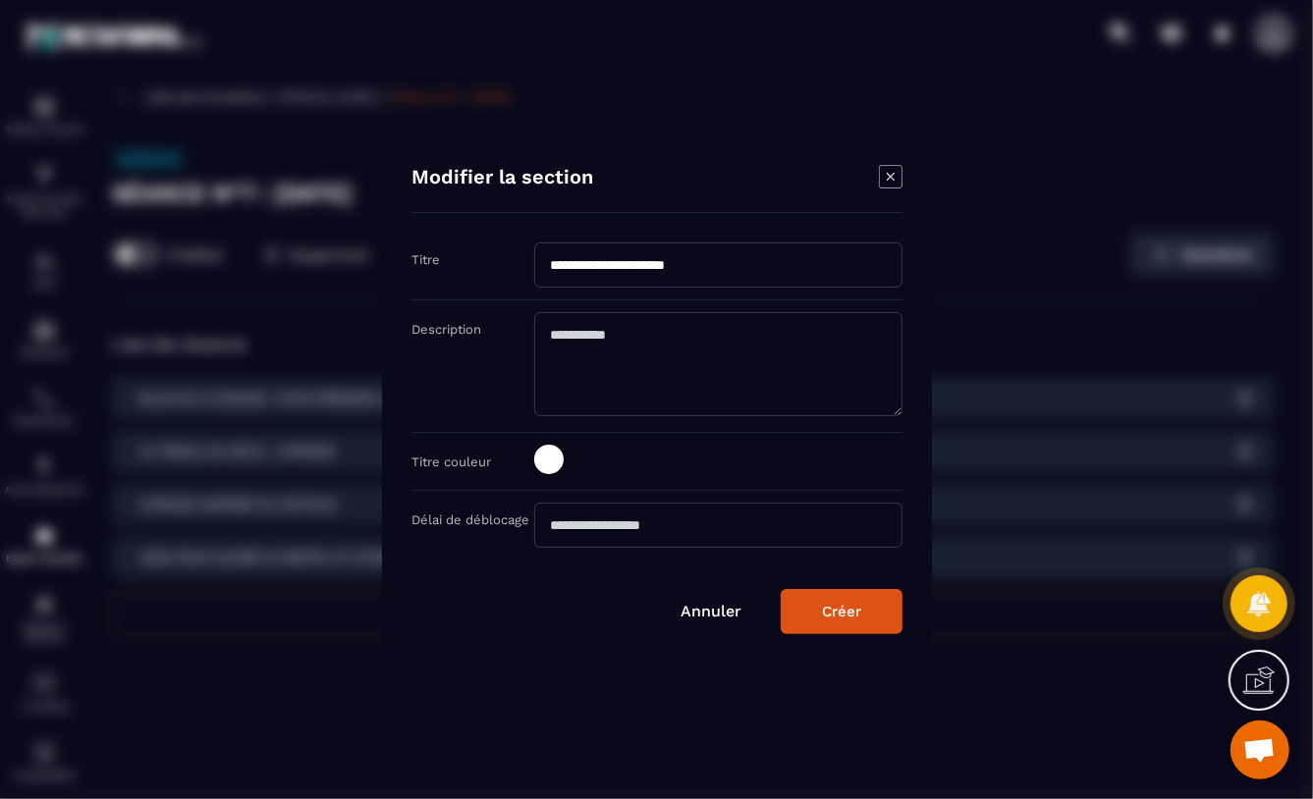
click at [1109, 200] on div "Modal window" at bounding box center [656, 399] width 1313 height 799
click at [895, 178] on icon "Modal window" at bounding box center [891, 177] width 24 height 24
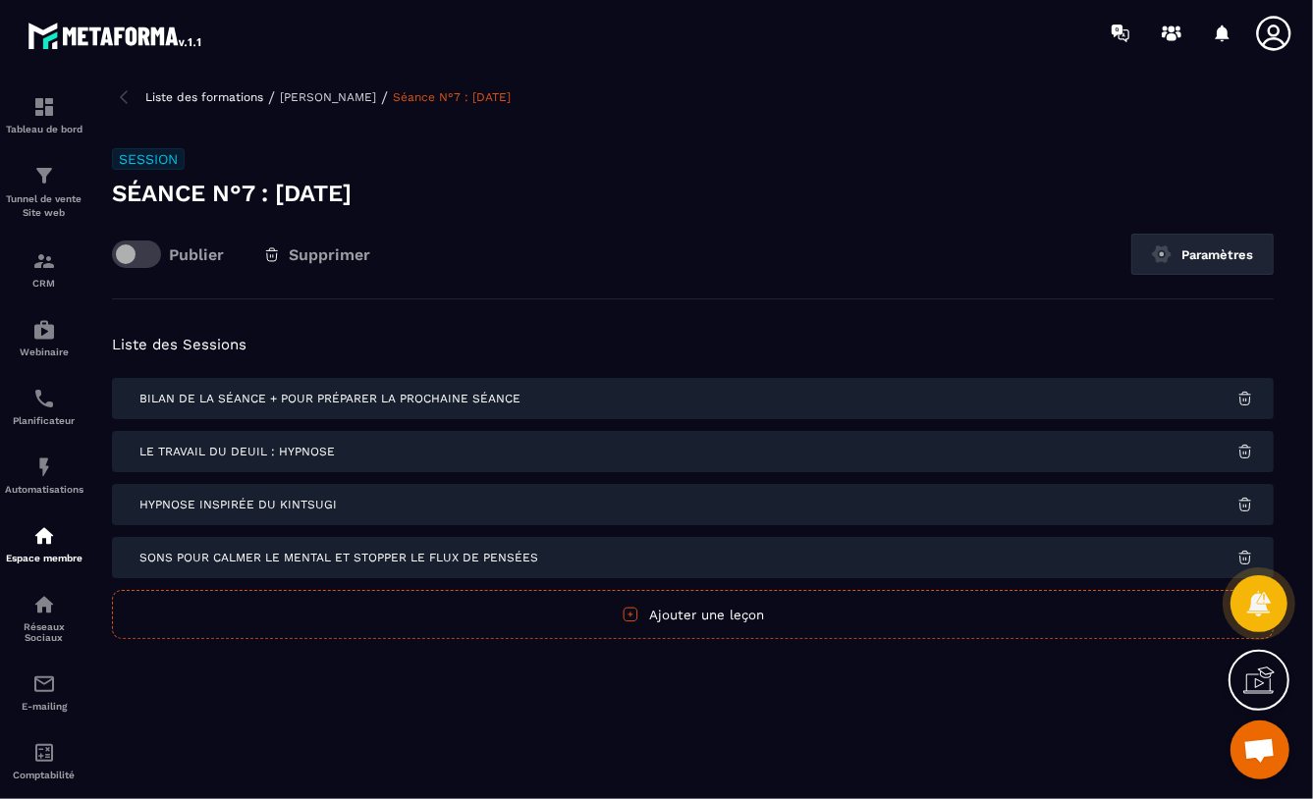
click at [313, 95] on p "[PERSON_NAME]" at bounding box center [328, 97] width 96 height 14
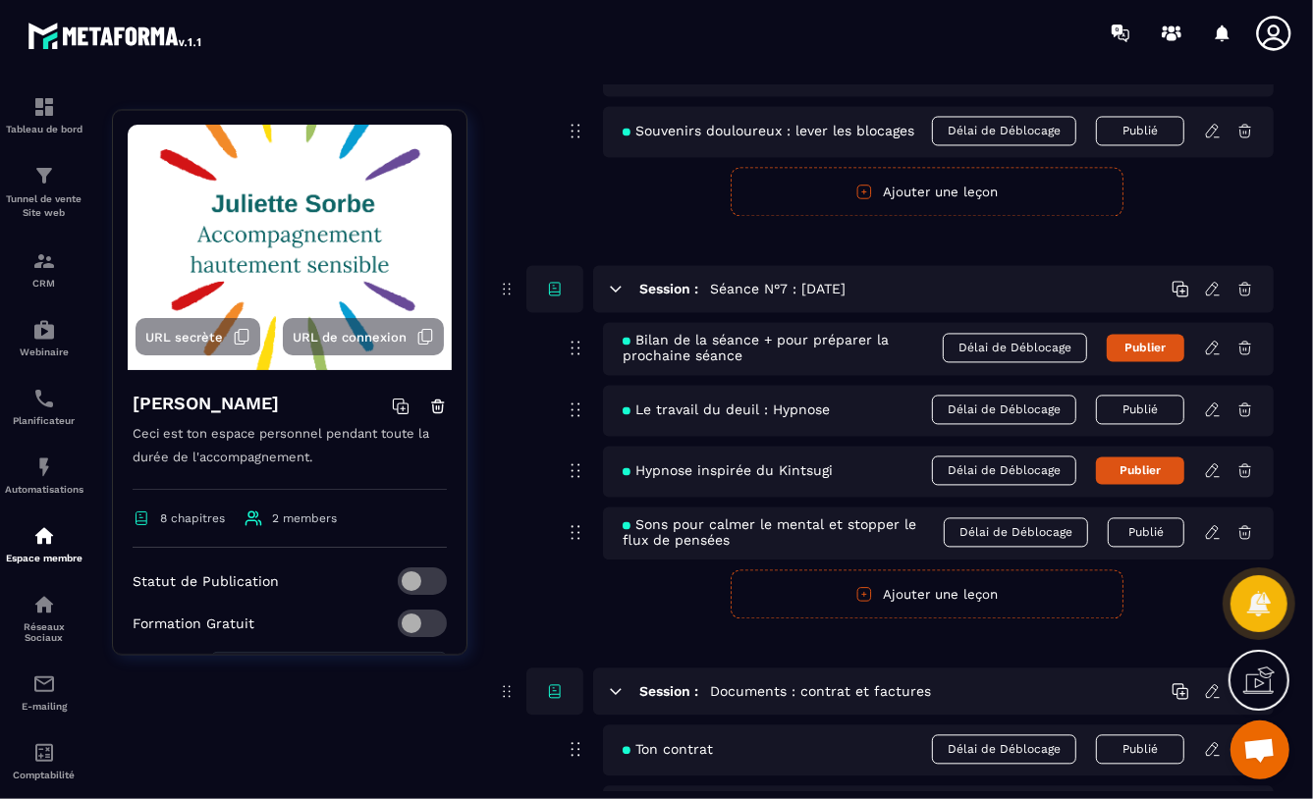
scroll to position [2521, 0]
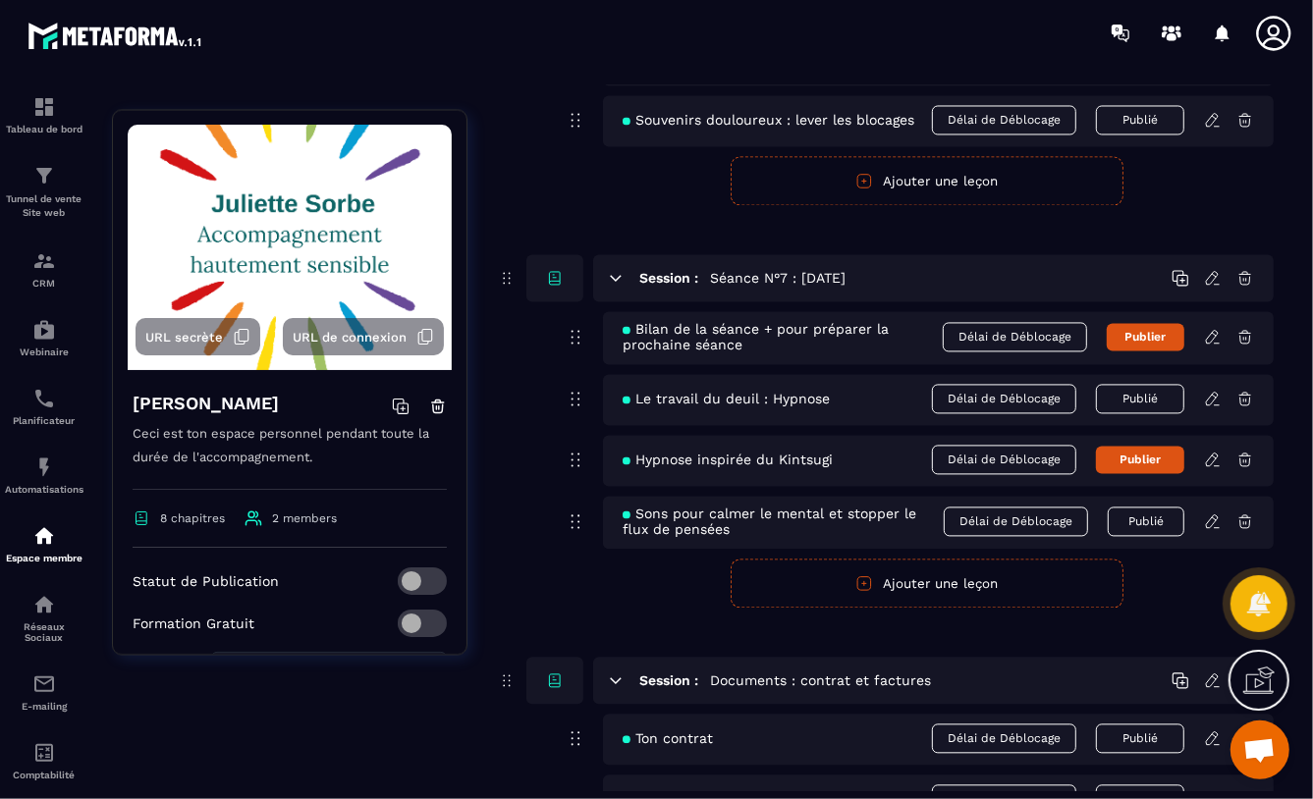
click at [1121, 460] on button "Publier" at bounding box center [1140, 459] width 88 height 27
click at [1213, 459] on icon at bounding box center [1213, 460] width 18 height 18
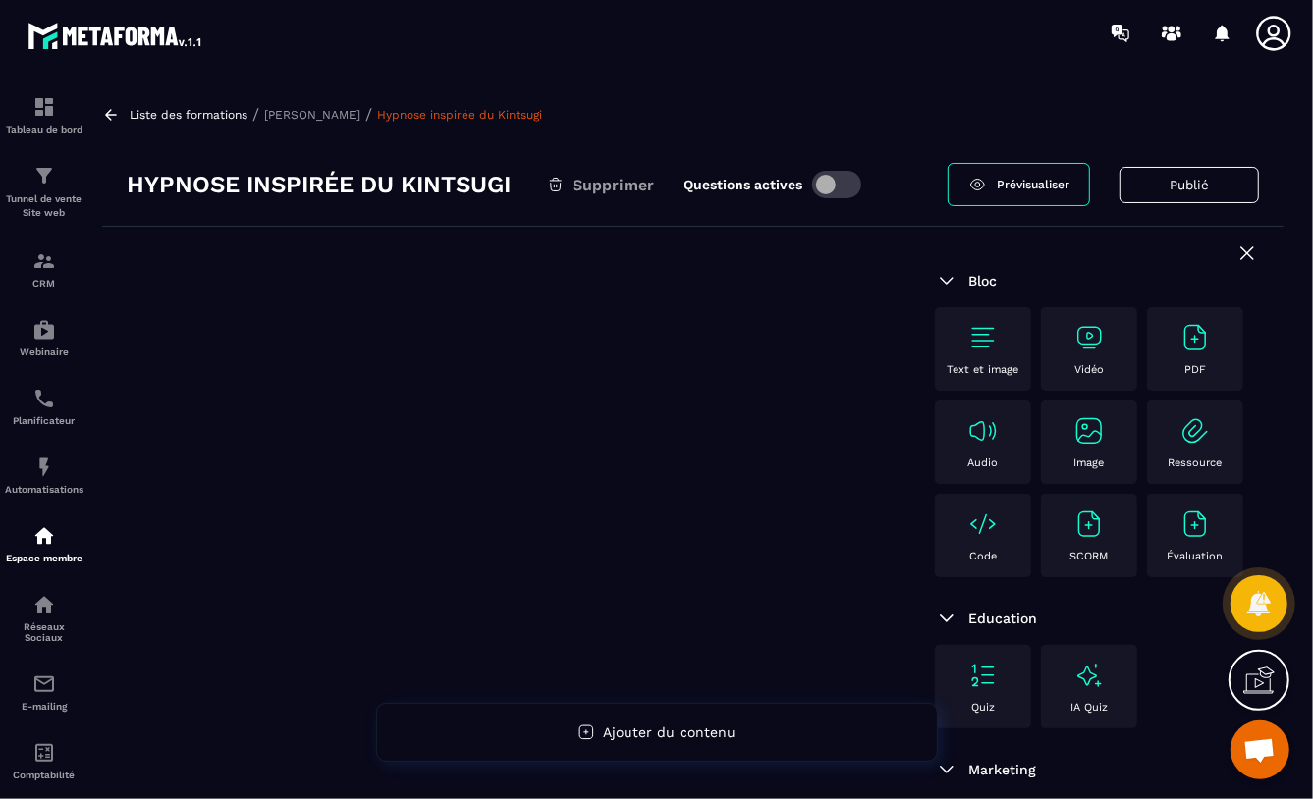
click at [989, 328] on img at bounding box center [982, 337] width 31 height 31
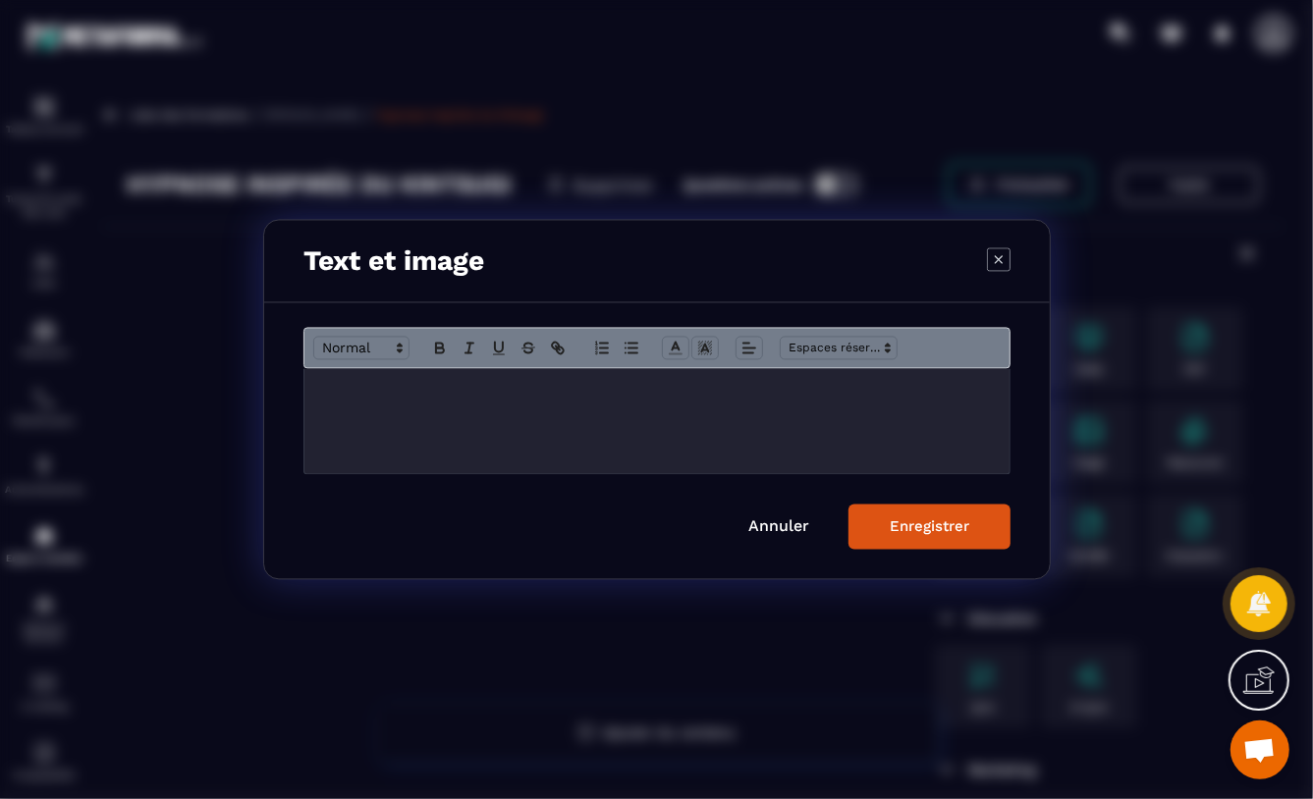
click at [342, 400] on div "Modal window" at bounding box center [656, 421] width 705 height 105
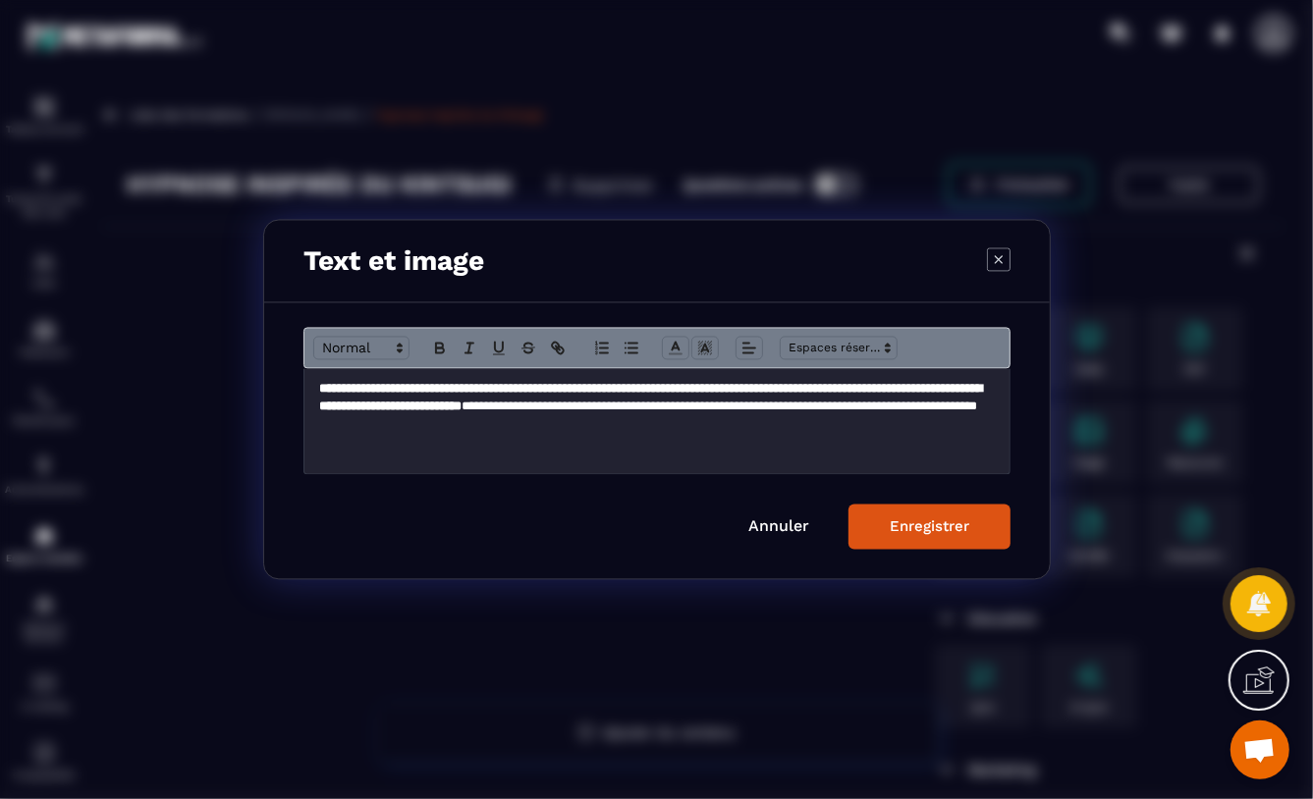
click at [966, 526] on div "Enregistrer" at bounding box center [930, 527] width 80 height 18
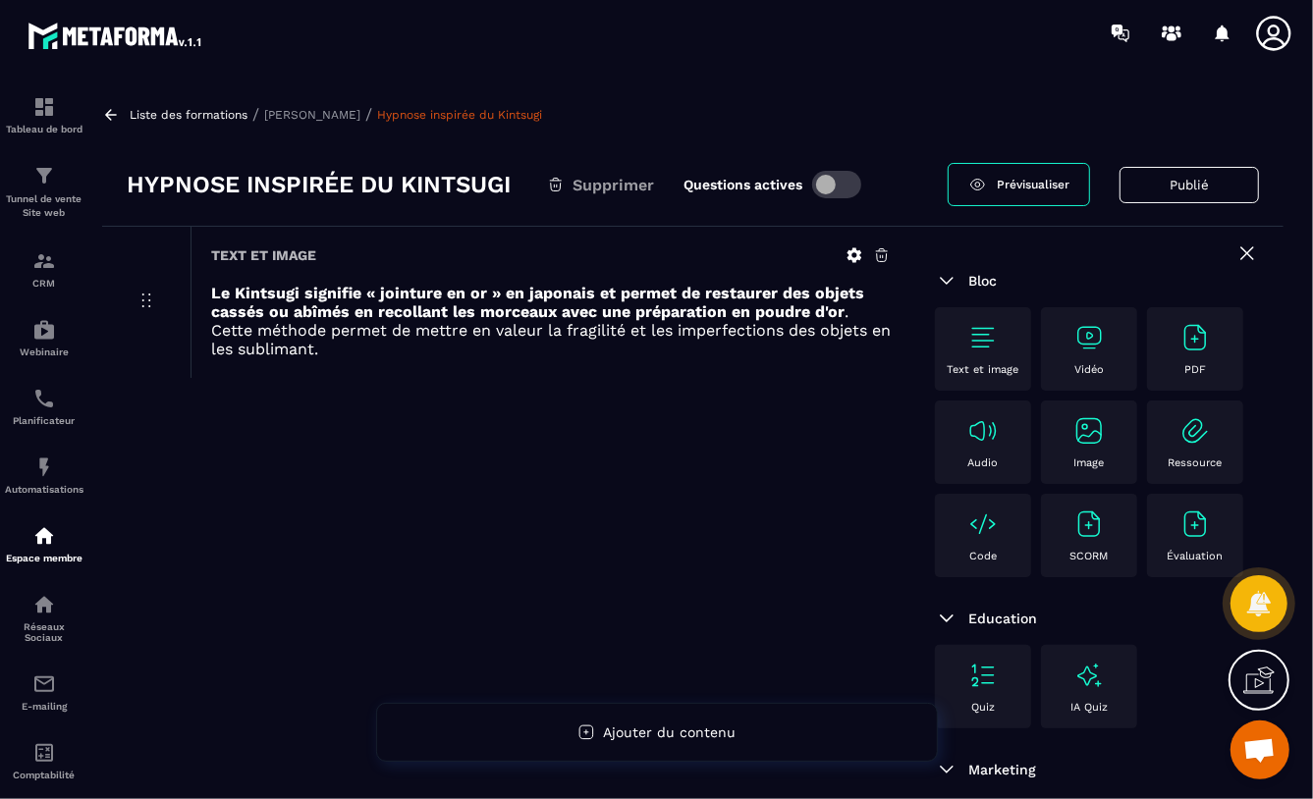
click at [1073, 447] on img at bounding box center [1088, 430] width 31 height 31
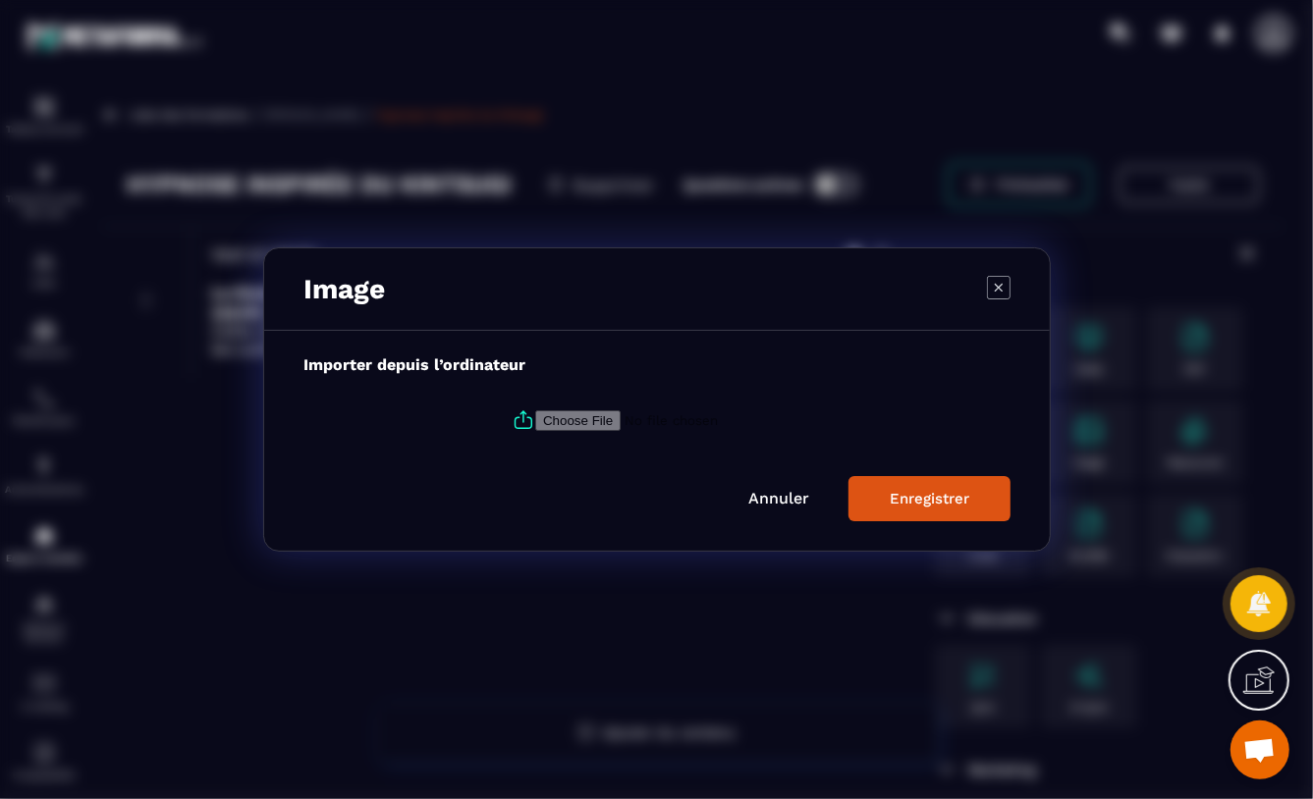
click at [569, 415] on input "Modal window" at bounding box center [668, 420] width 267 height 21
click at [573, 419] on input "Modal window" at bounding box center [668, 420] width 267 height 21
type input "**********"
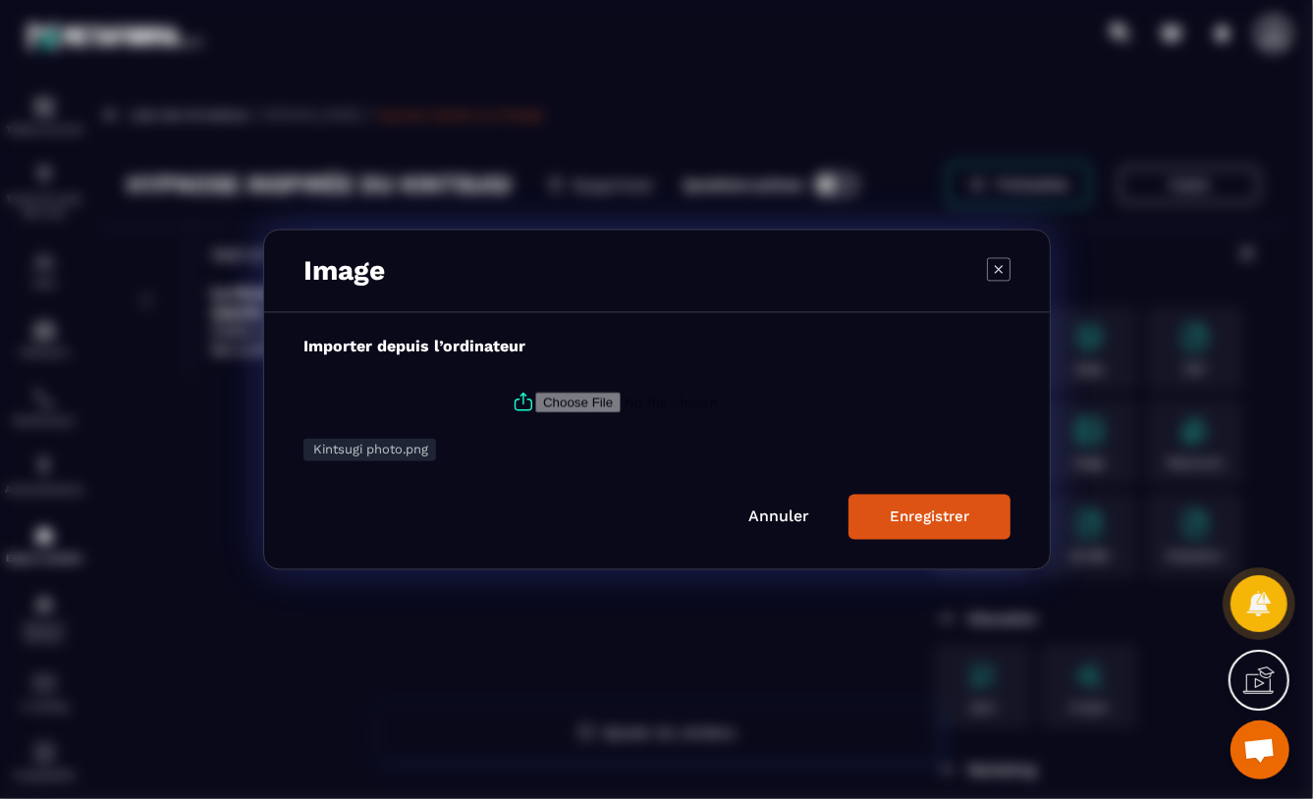
click at [899, 514] on div "Enregistrer" at bounding box center [930, 518] width 80 height 18
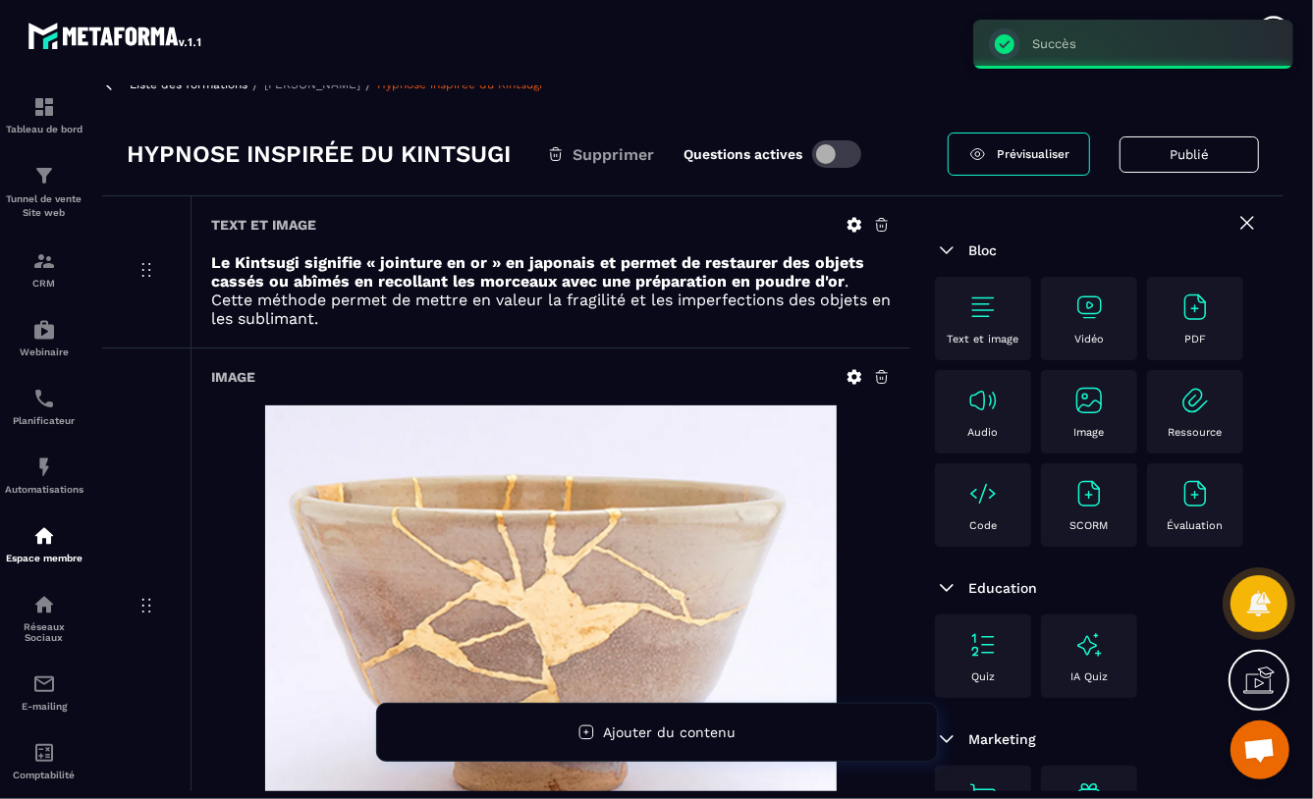
scroll to position [204, 0]
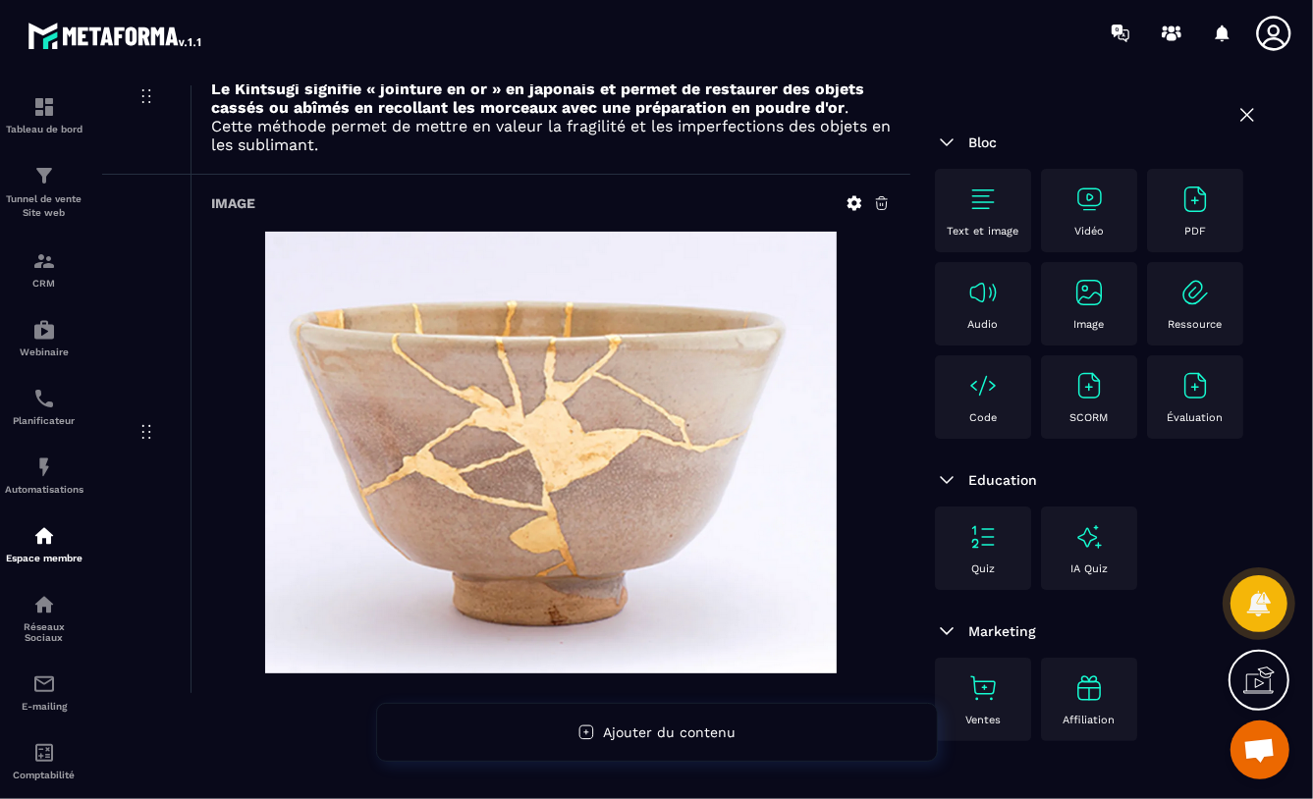
click at [999, 294] on img at bounding box center [982, 292] width 31 height 31
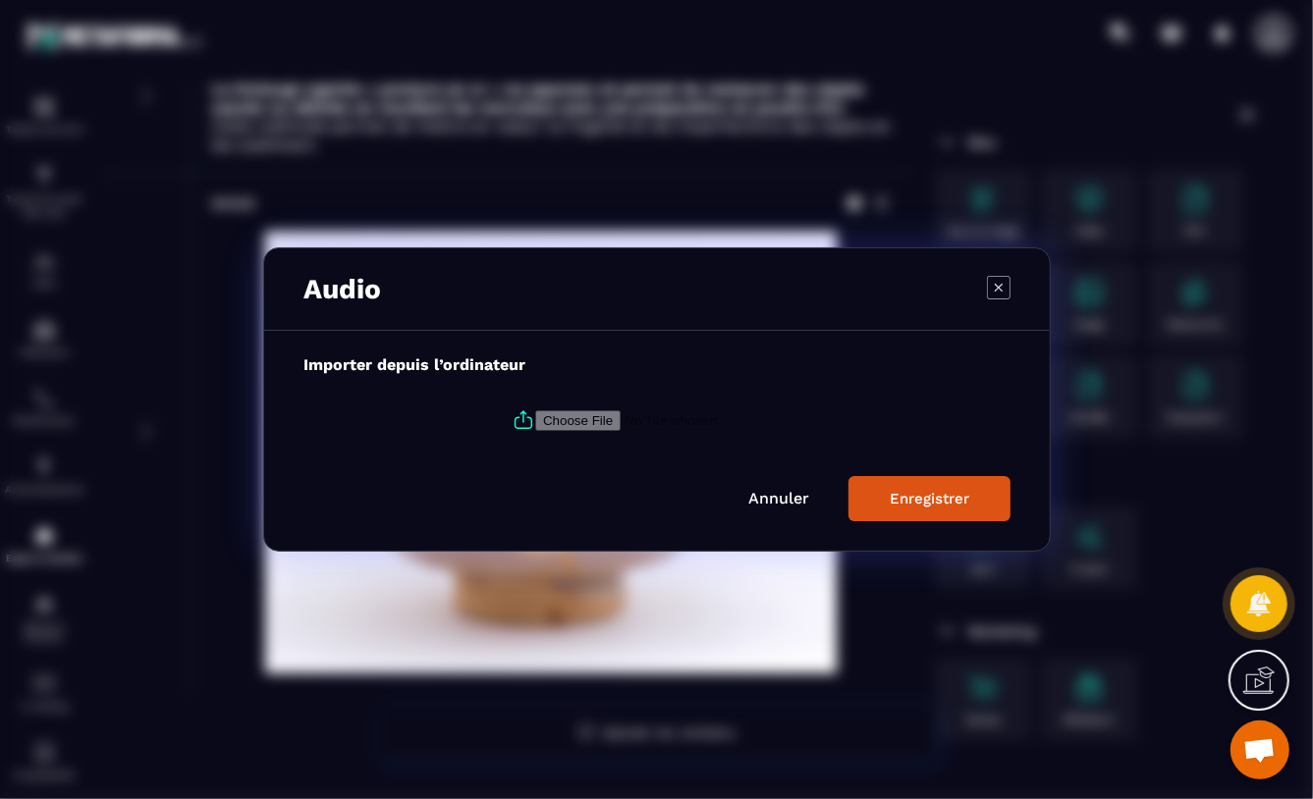
click at [558, 417] on input "Modal window" at bounding box center [668, 420] width 267 height 21
type input "**********"
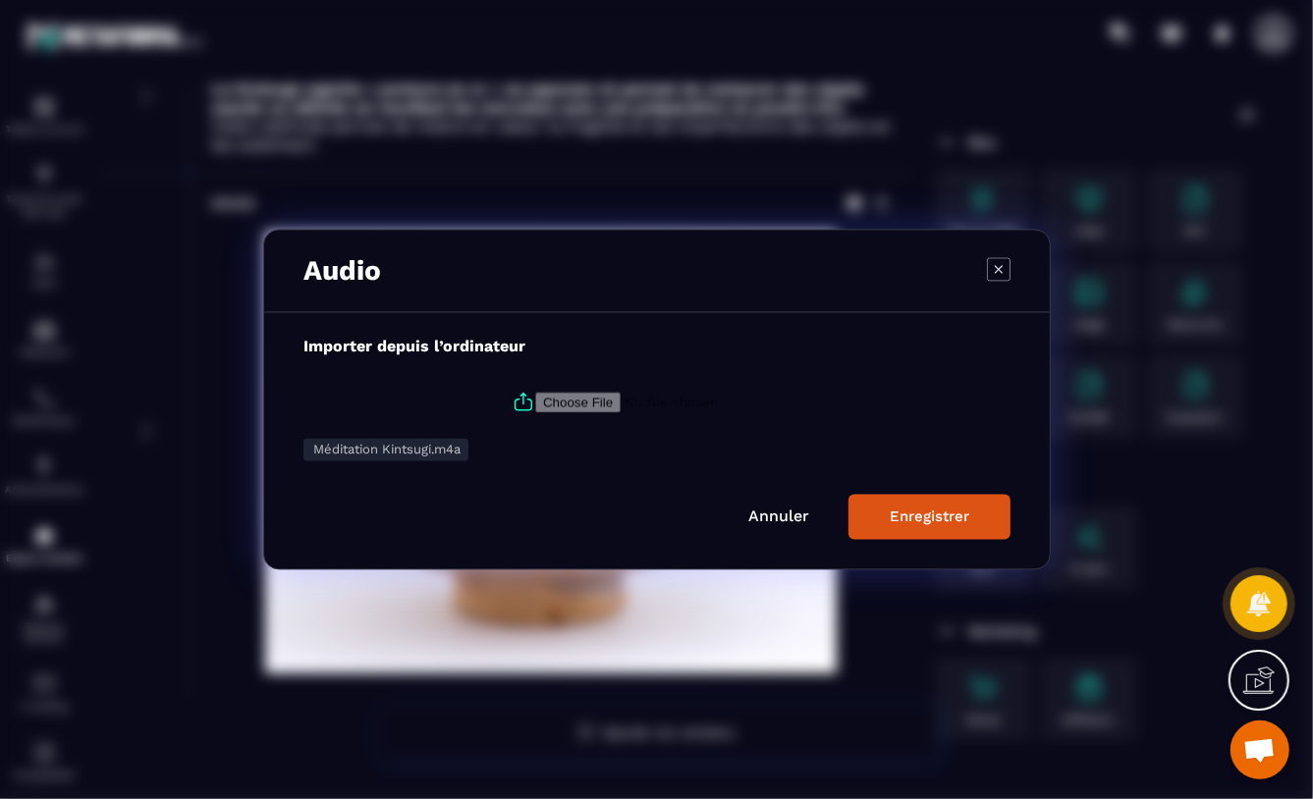
click at [914, 515] on div "Enregistrer" at bounding box center [930, 518] width 80 height 18
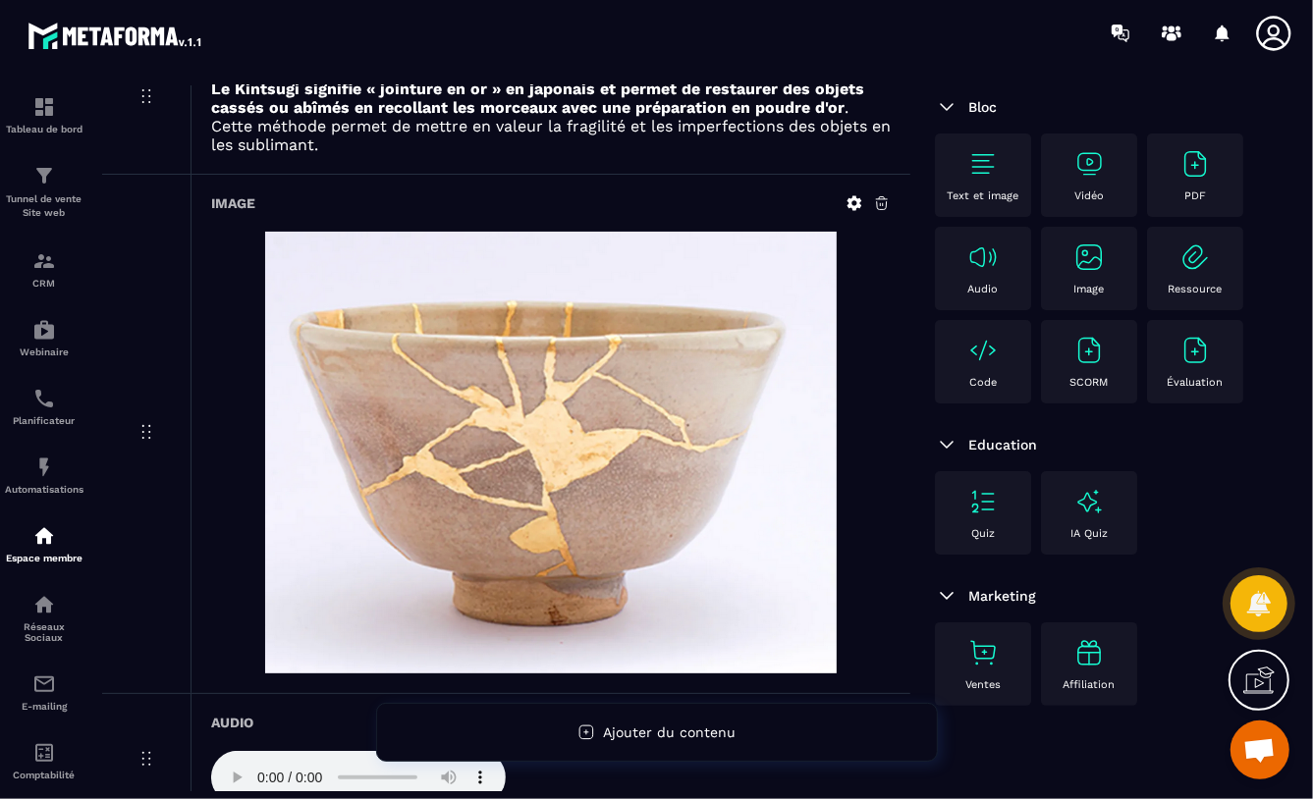
scroll to position [0, 0]
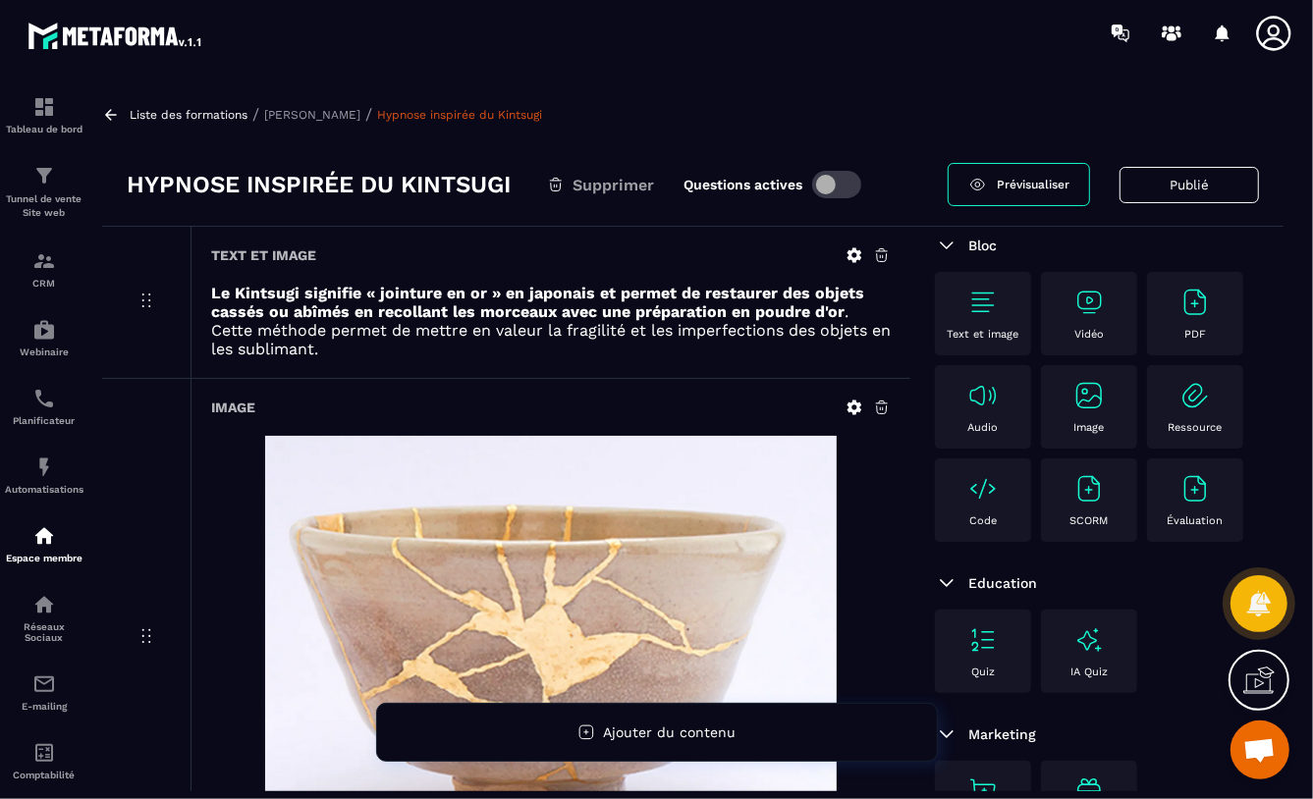
click at [841, 183] on span at bounding box center [836, 184] width 49 height 27
click at [295, 112] on p "[PERSON_NAME]" at bounding box center [312, 115] width 96 height 14
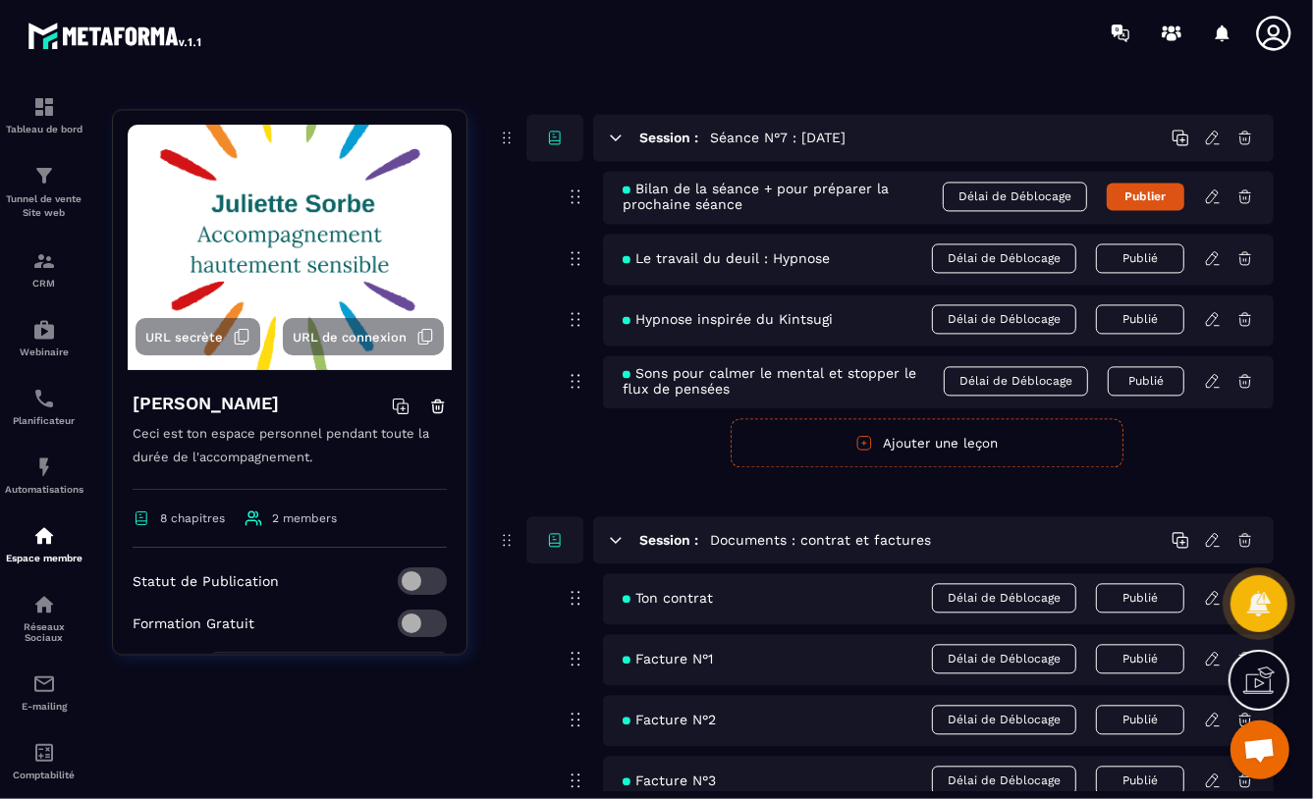
scroll to position [2655, 0]
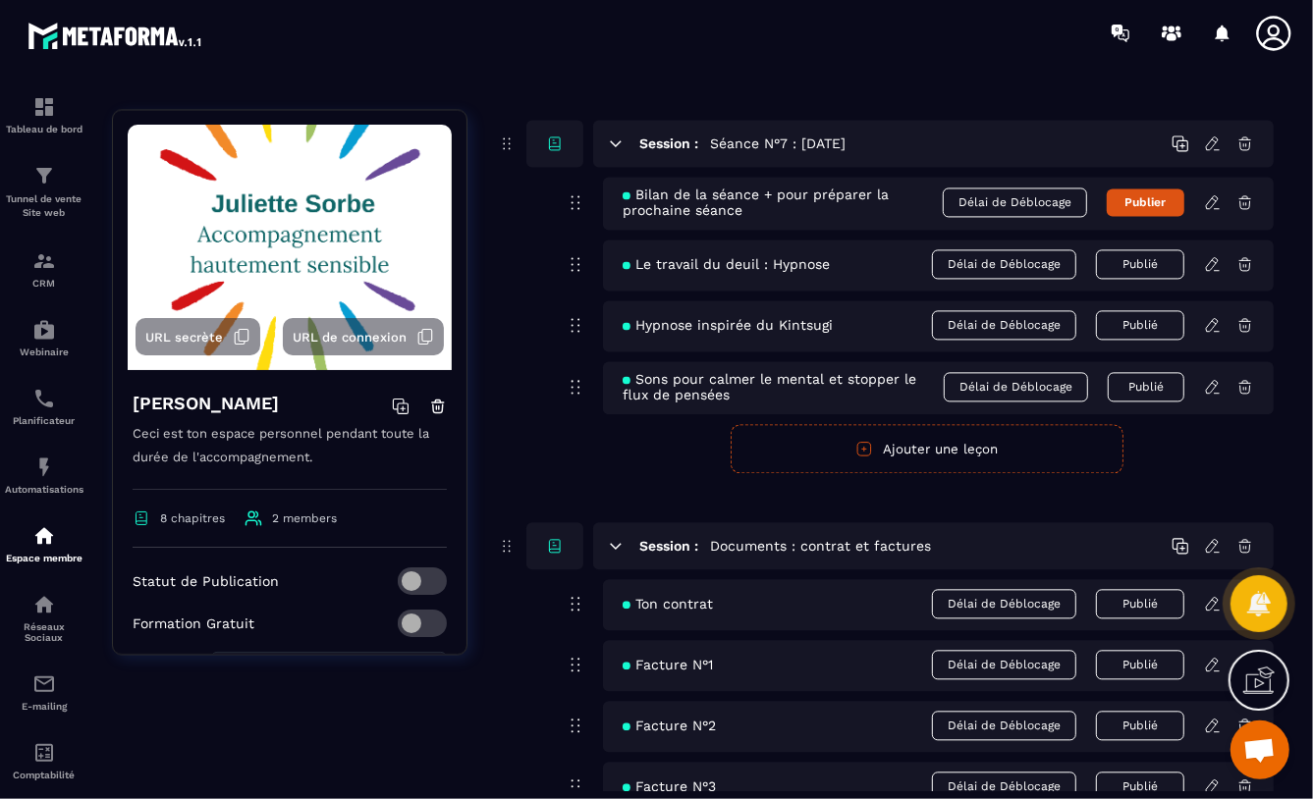
click at [1212, 204] on icon at bounding box center [1213, 202] width 18 height 18
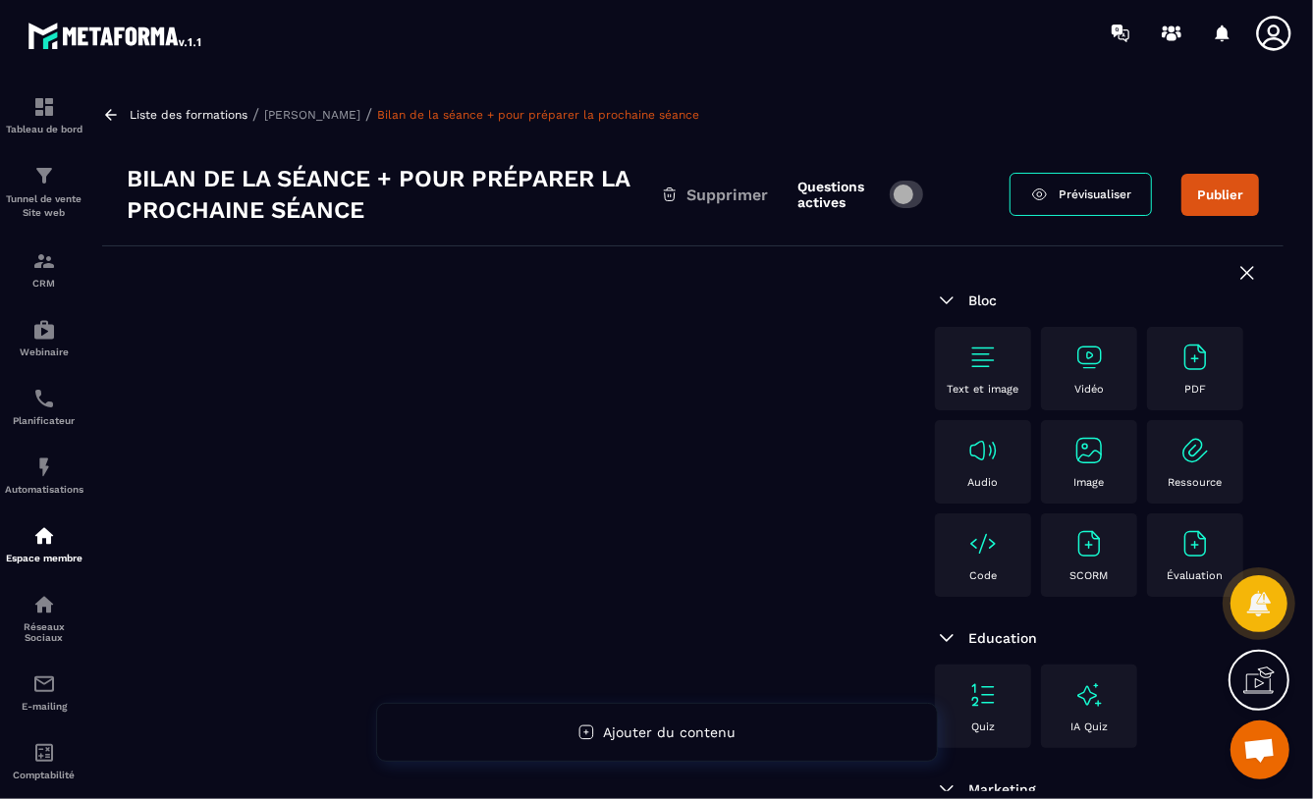
click at [1179, 373] on img at bounding box center [1194, 357] width 31 height 31
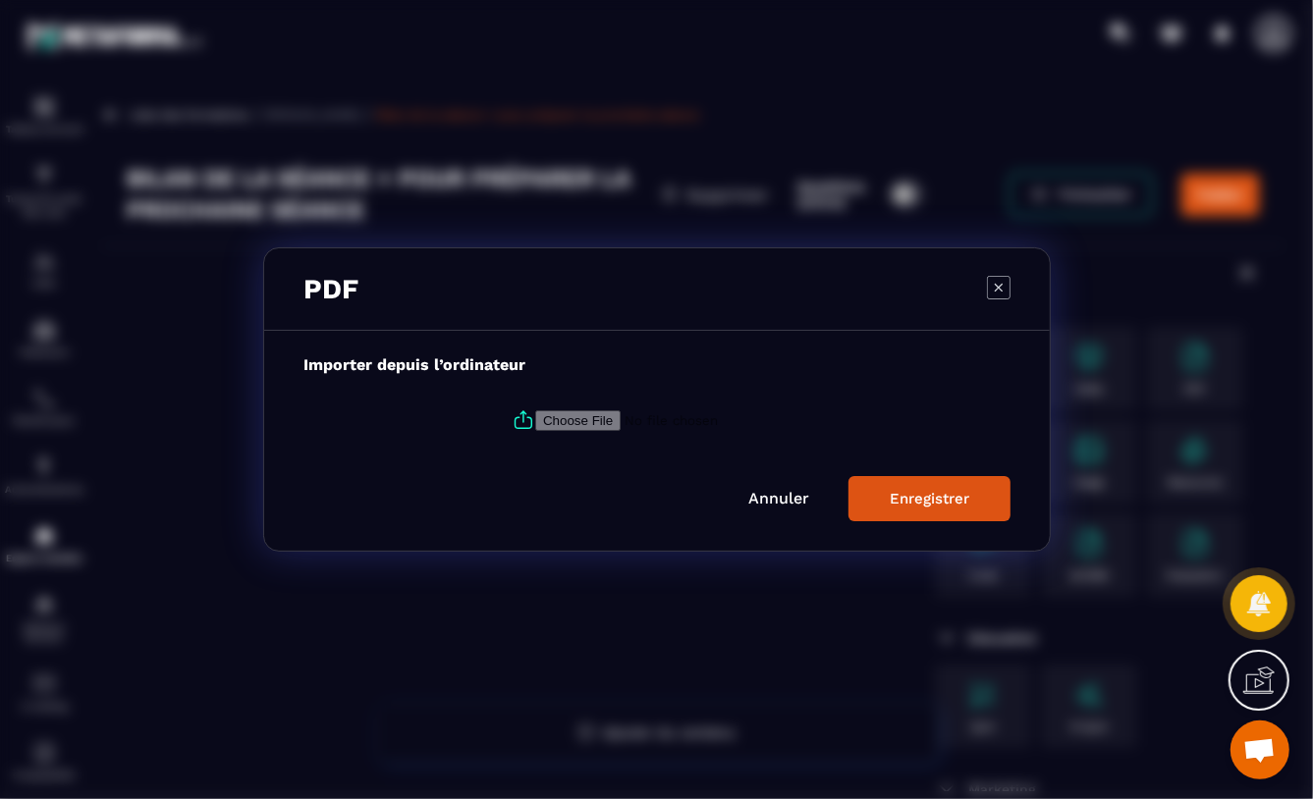
click at [553, 417] on input "Modal window" at bounding box center [668, 420] width 267 height 21
type input "**********"
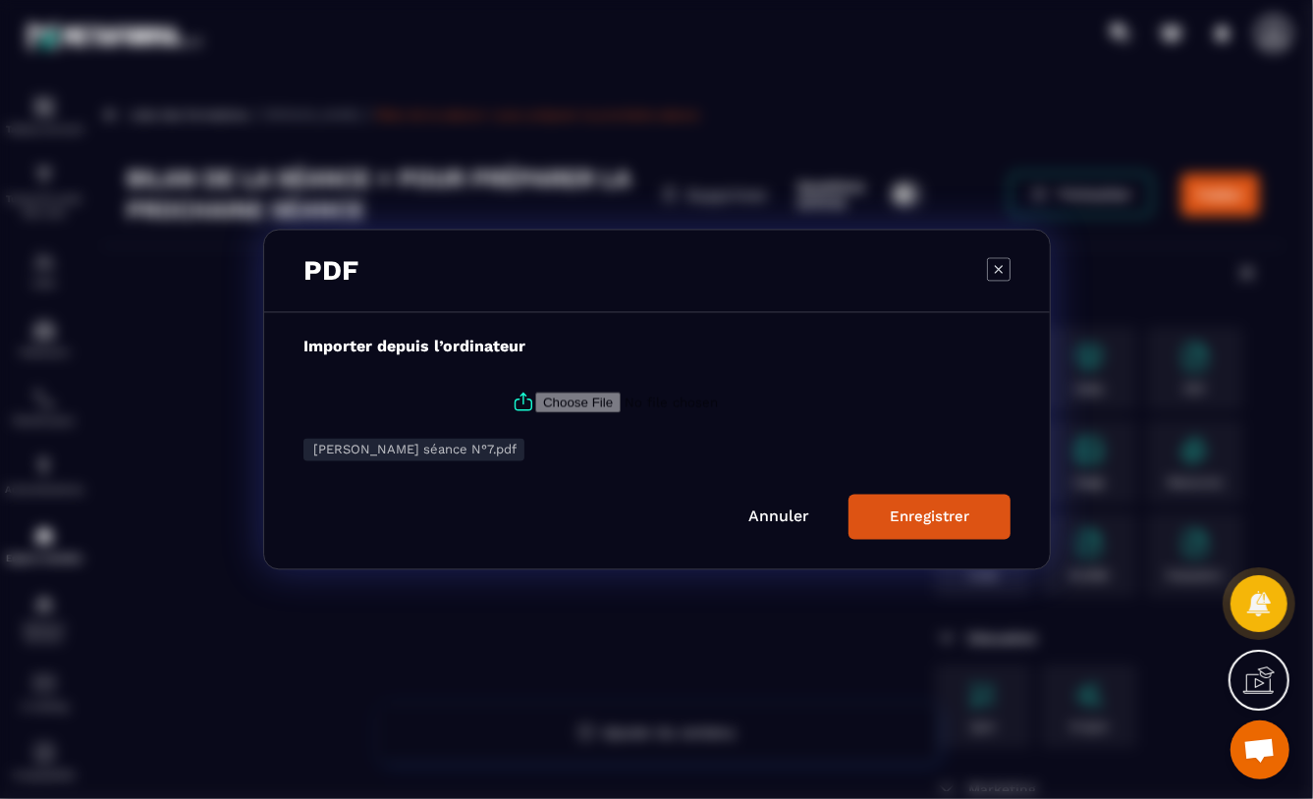
click at [904, 511] on div "Enregistrer" at bounding box center [930, 518] width 80 height 18
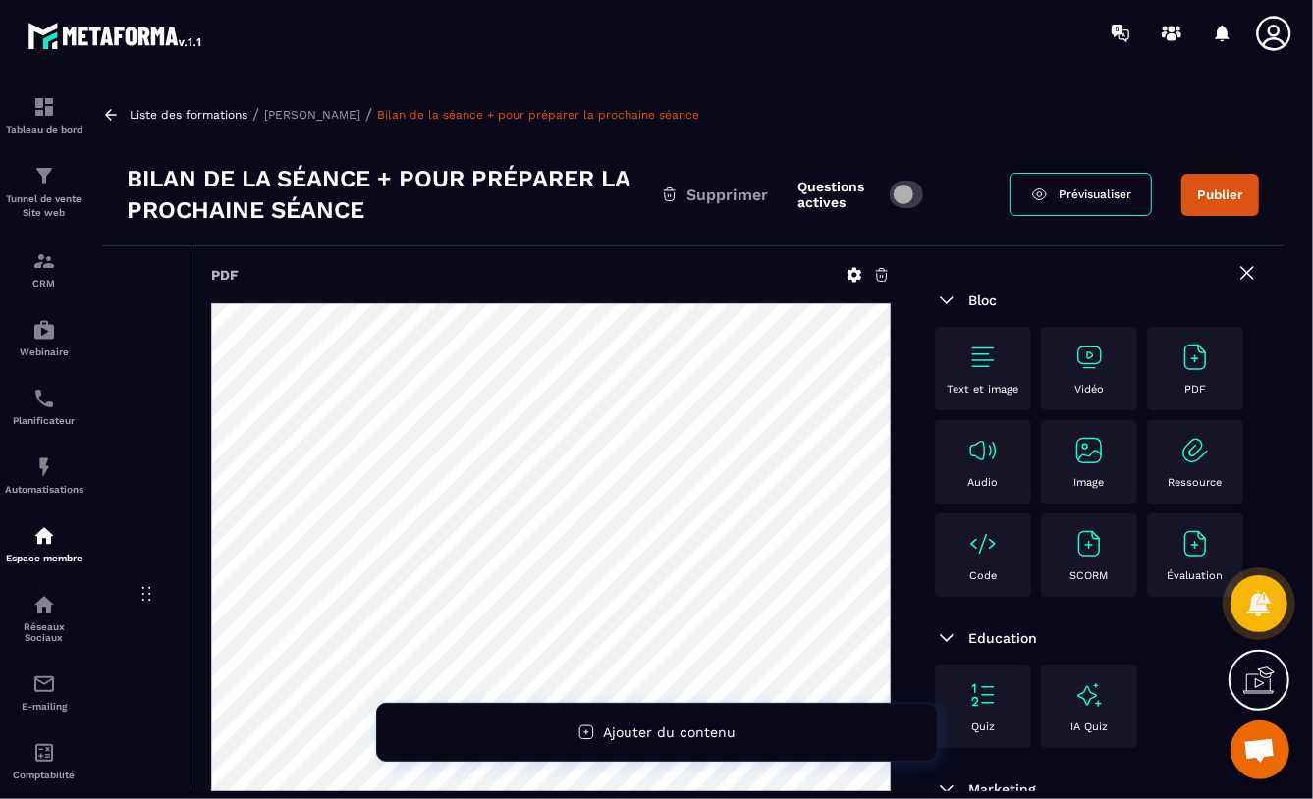
click at [909, 193] on span at bounding box center [907, 194] width 34 height 27
click at [1217, 193] on button "Publier" at bounding box center [1220, 195] width 78 height 42
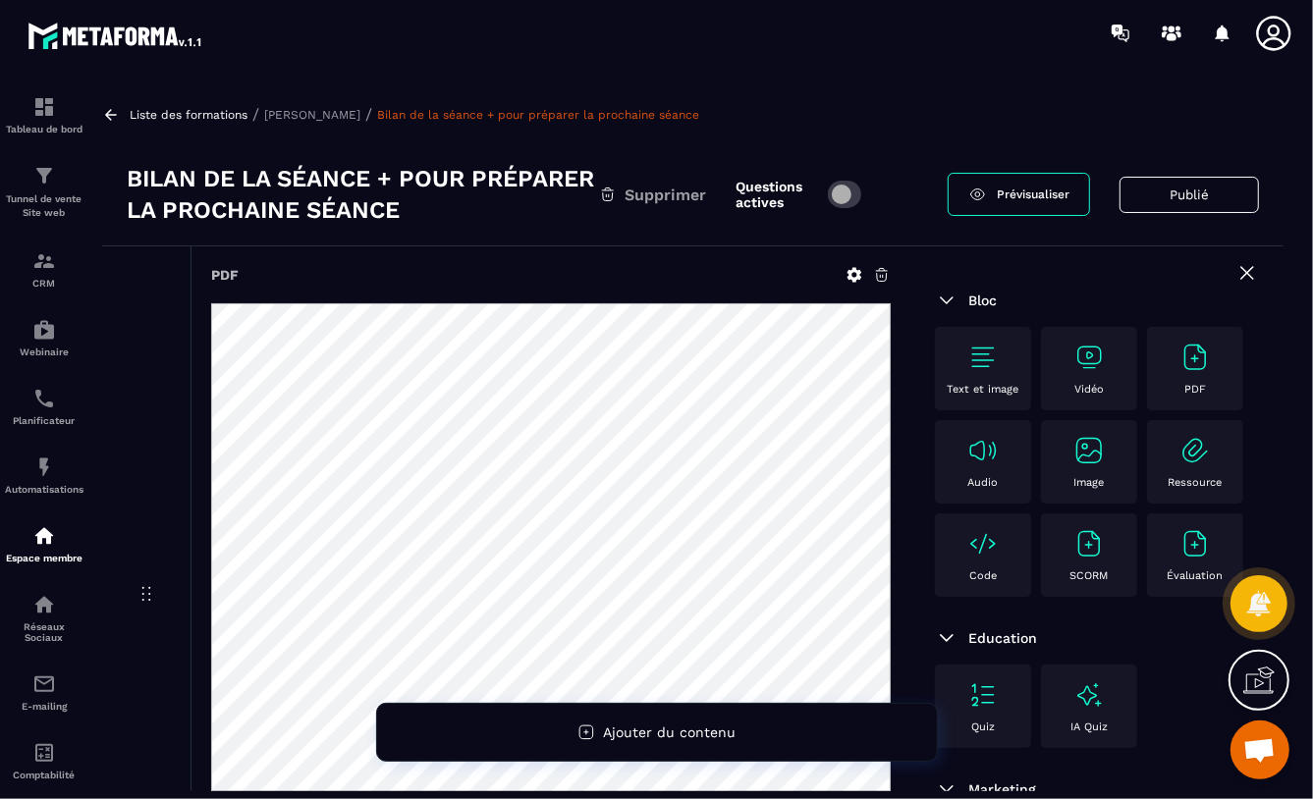
click at [321, 114] on p "[PERSON_NAME]" at bounding box center [312, 115] width 96 height 14
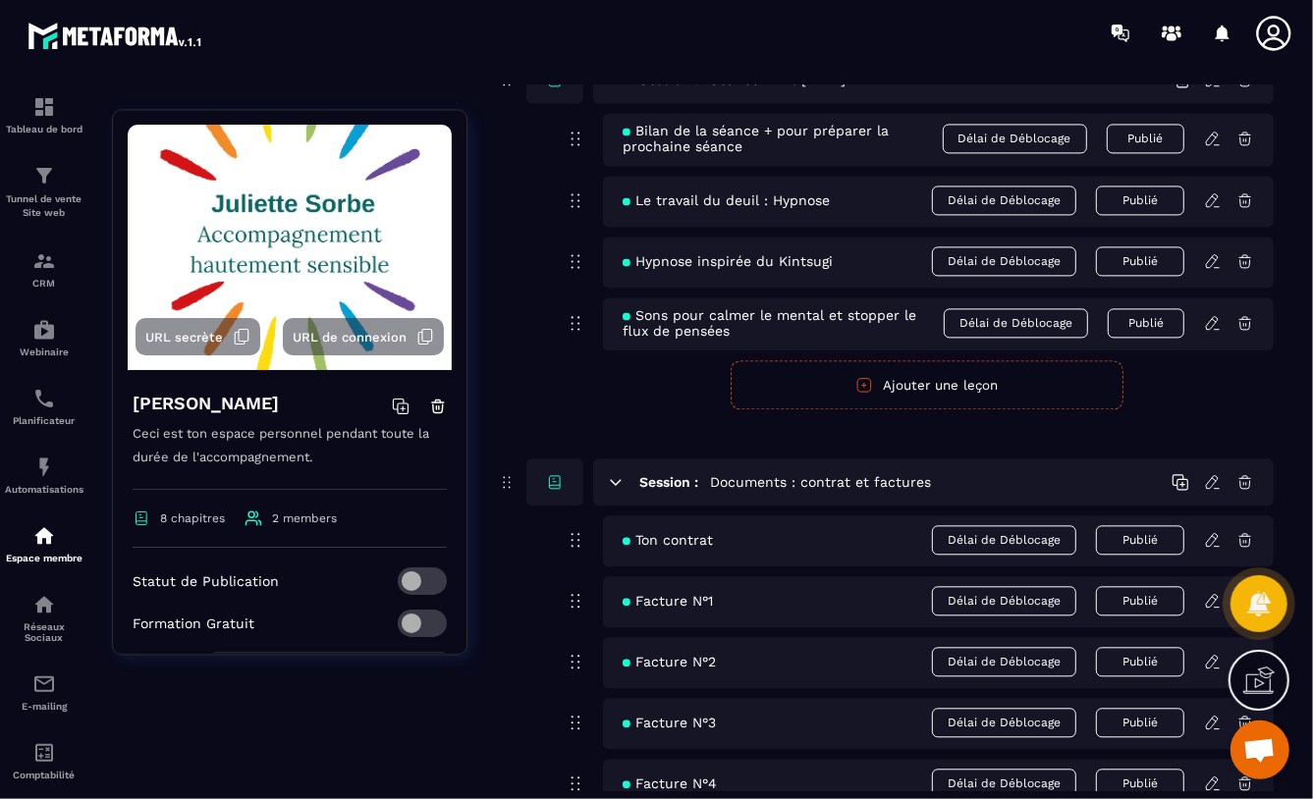
scroll to position [2628, 0]
